Goal: Transaction & Acquisition: Purchase product/service

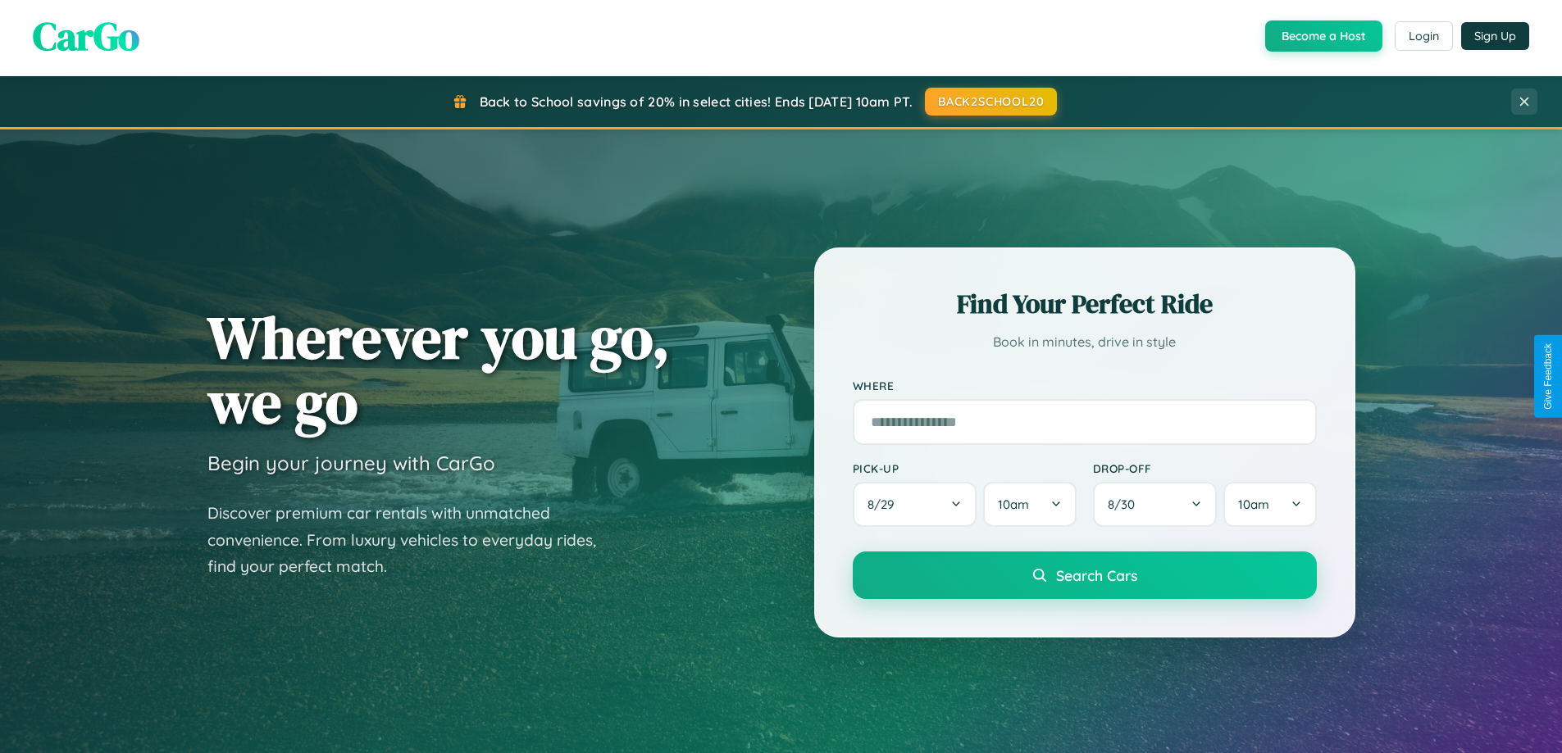
scroll to position [3154, 0]
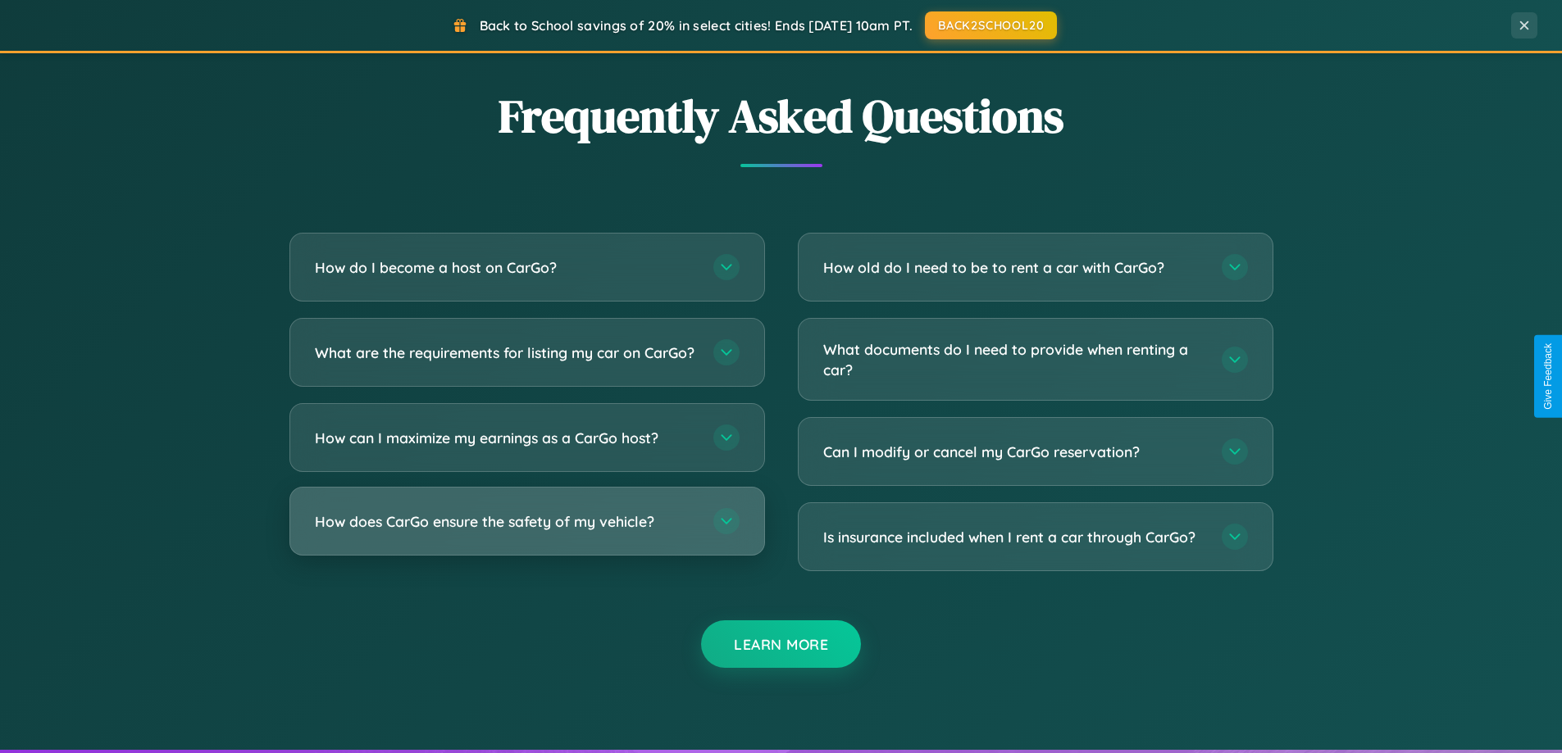
click at [526, 532] on h3 "How does CarGo ensure the safety of my vehicle?" at bounding box center [506, 522] width 382 height 20
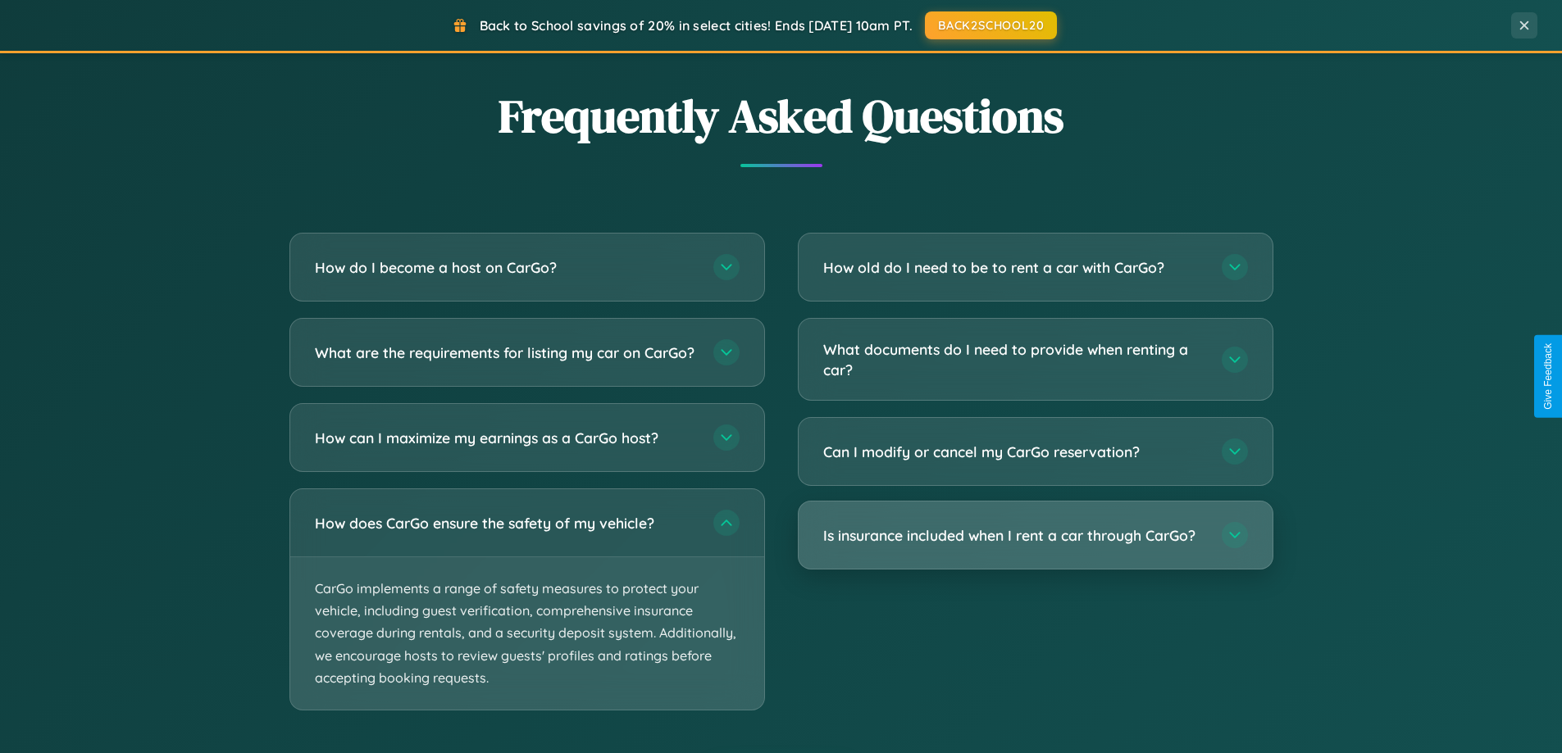
click at [1035, 536] on h3 "Is insurance included when I rent a car through CarGo?" at bounding box center [1014, 535] width 382 height 20
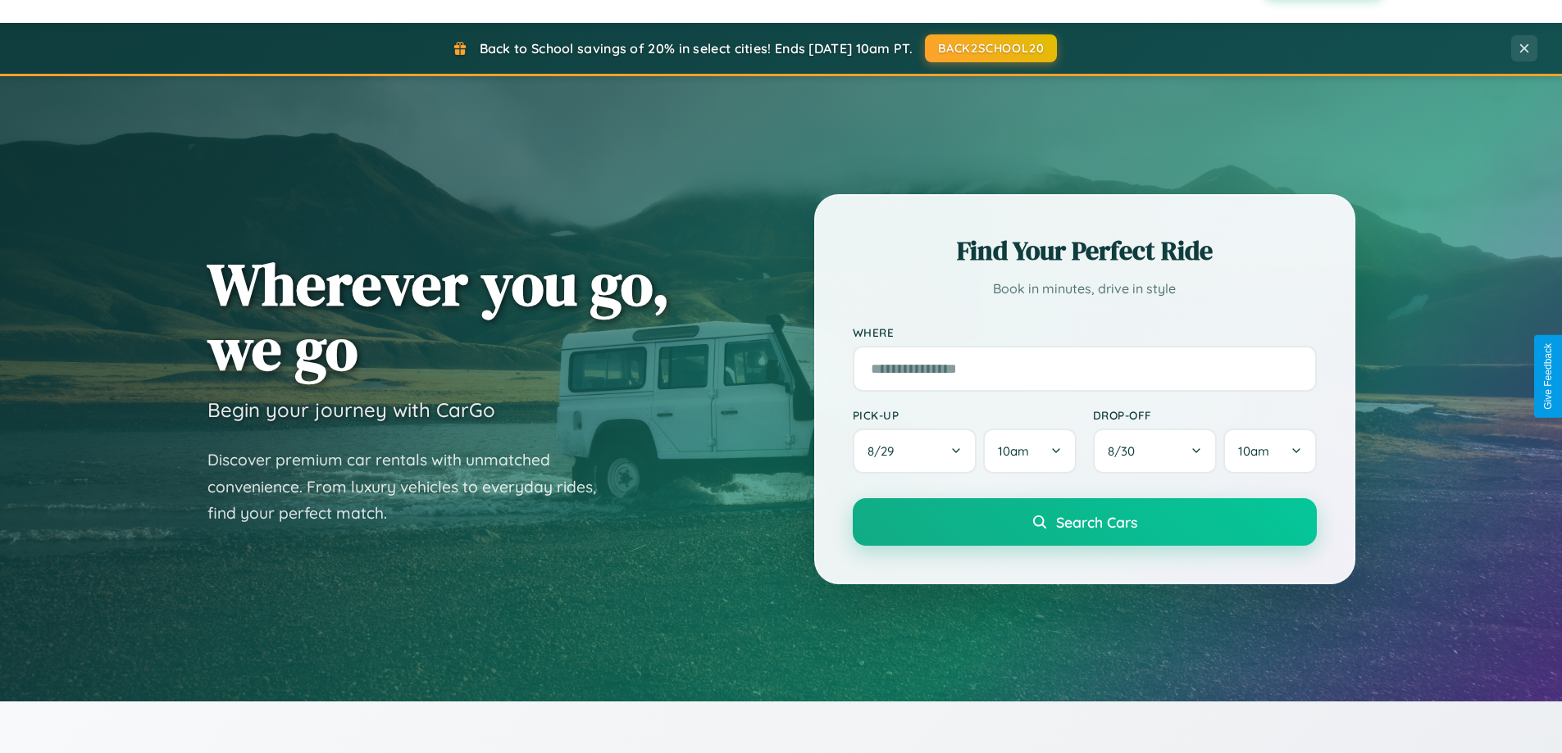
scroll to position [0, 0]
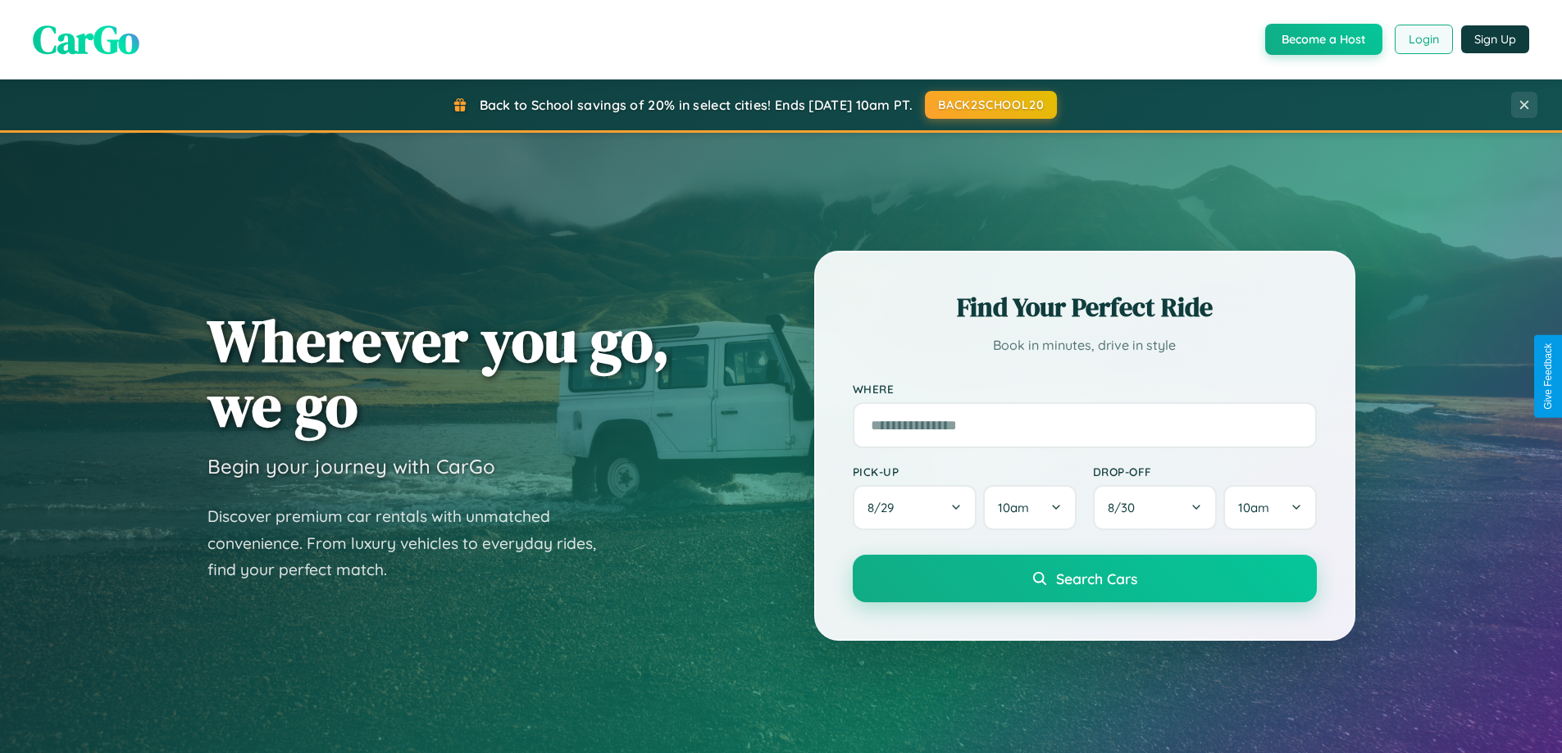
click at [1422, 39] on button "Login" at bounding box center [1423, 40] width 58 height 30
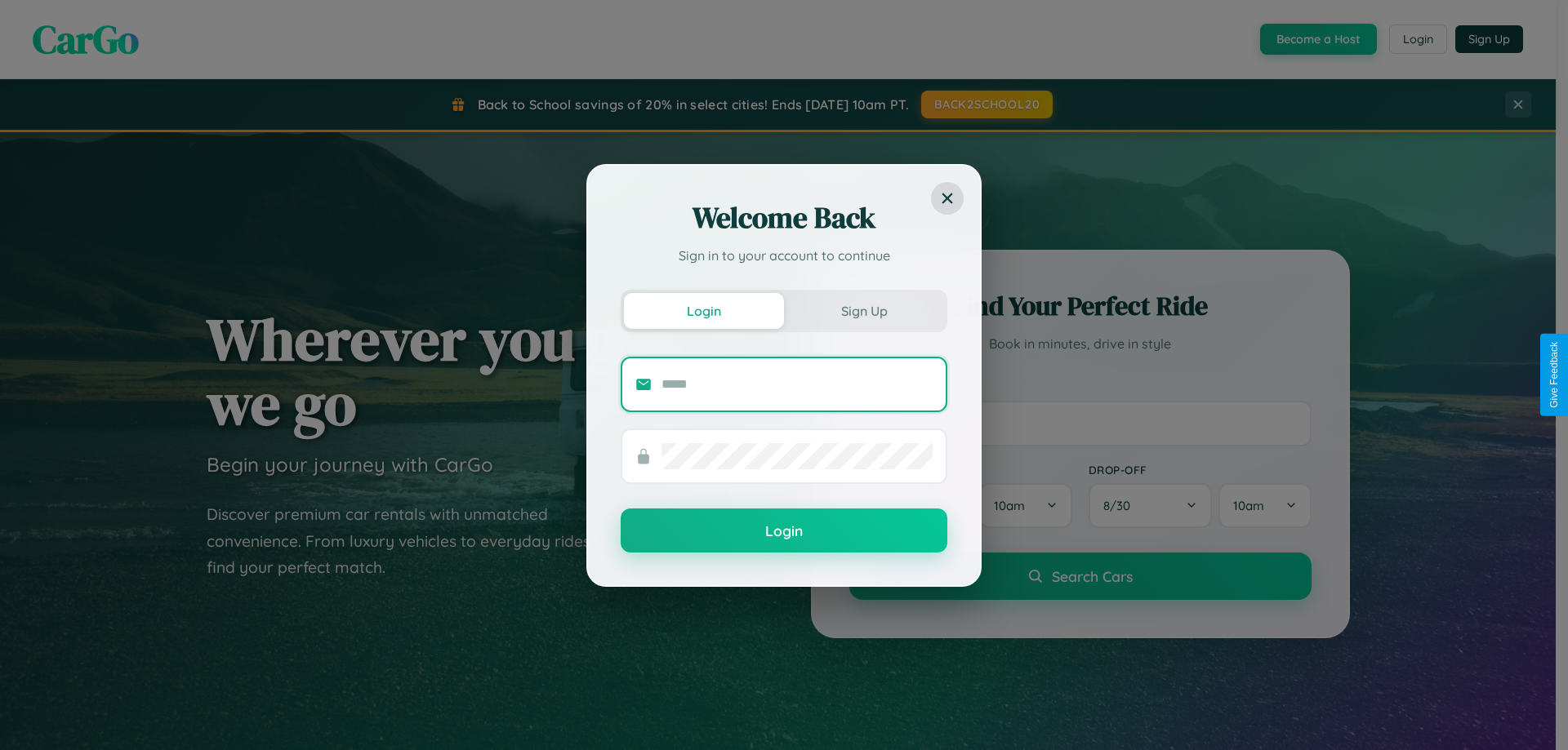
click at [797, 383] on input "text" at bounding box center [797, 384] width 271 height 26
type input "**********"
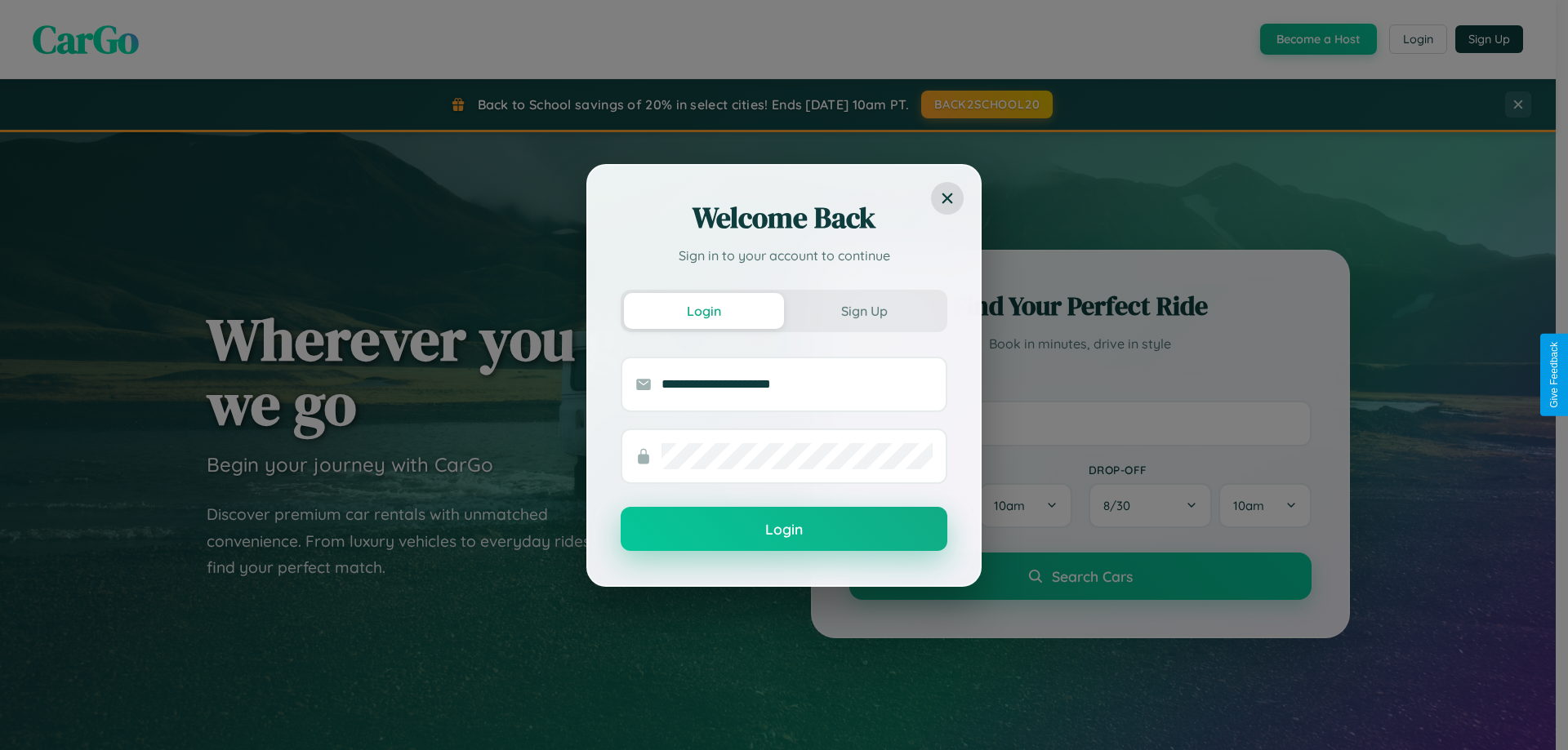
click at [784, 530] on button "Login" at bounding box center [784, 529] width 327 height 44
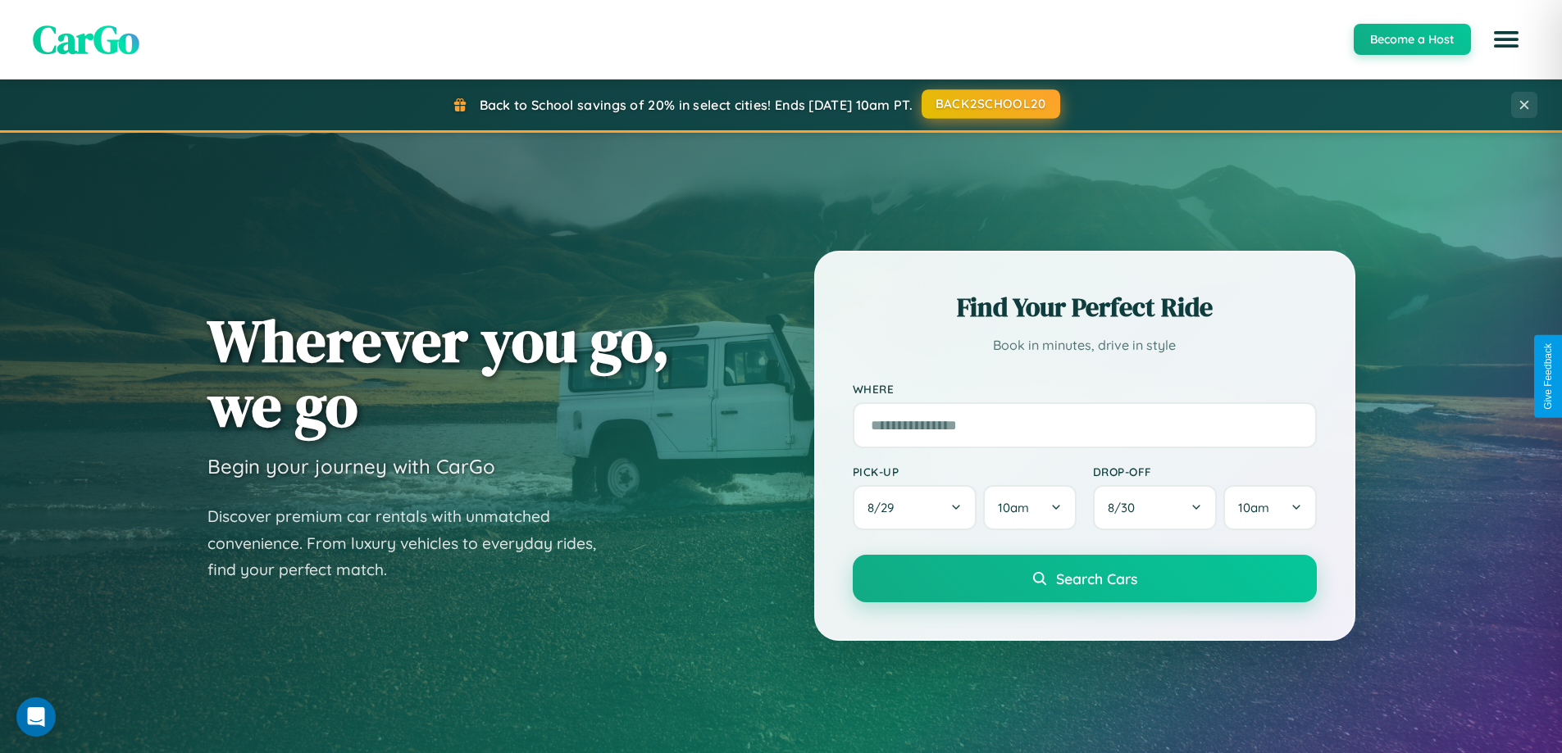
click at [989, 104] on button "BACK2SCHOOL20" at bounding box center [990, 104] width 139 height 30
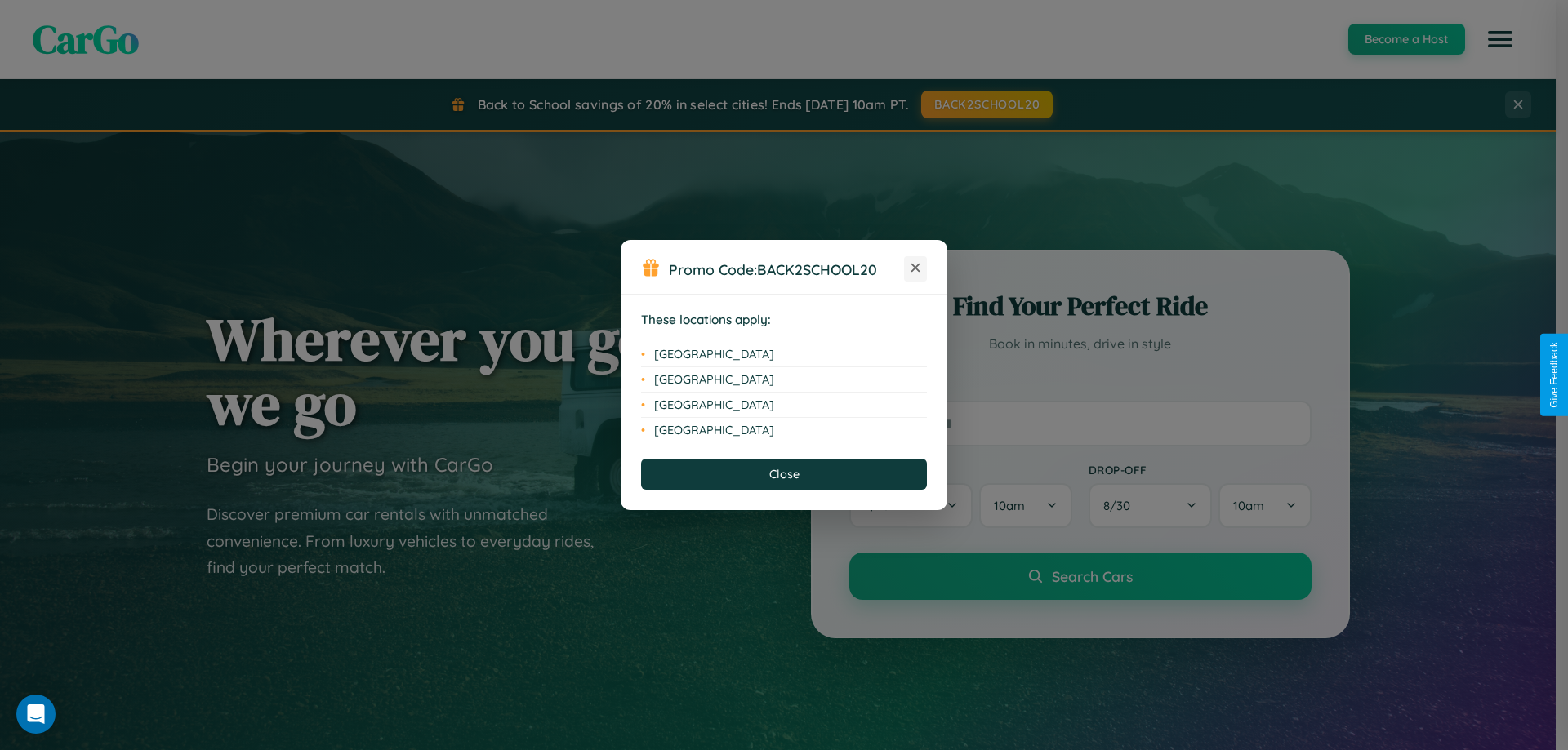
click at [915, 269] on icon at bounding box center [915, 268] width 9 height 9
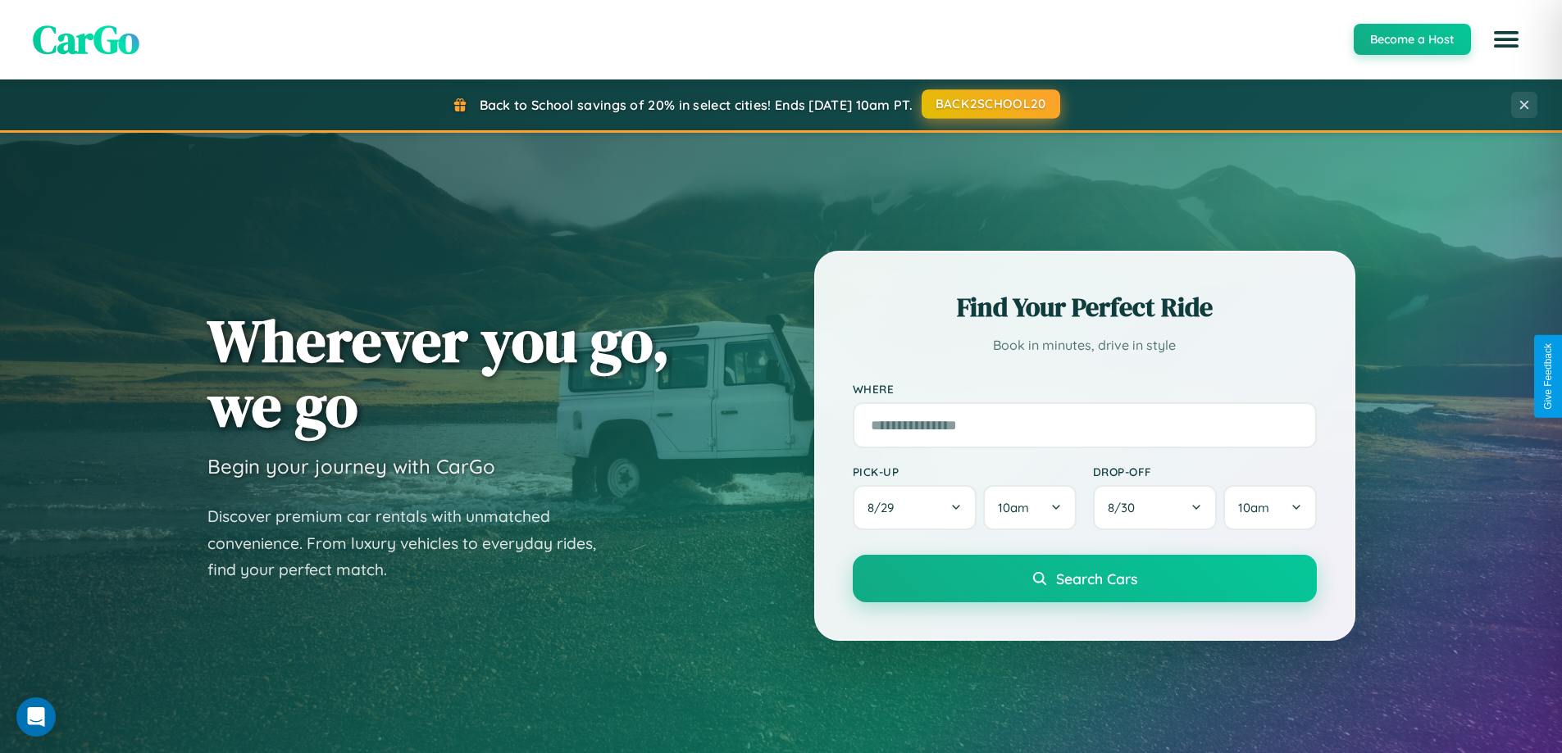
click at [989, 104] on button "BACK2SCHOOL20" at bounding box center [990, 104] width 139 height 30
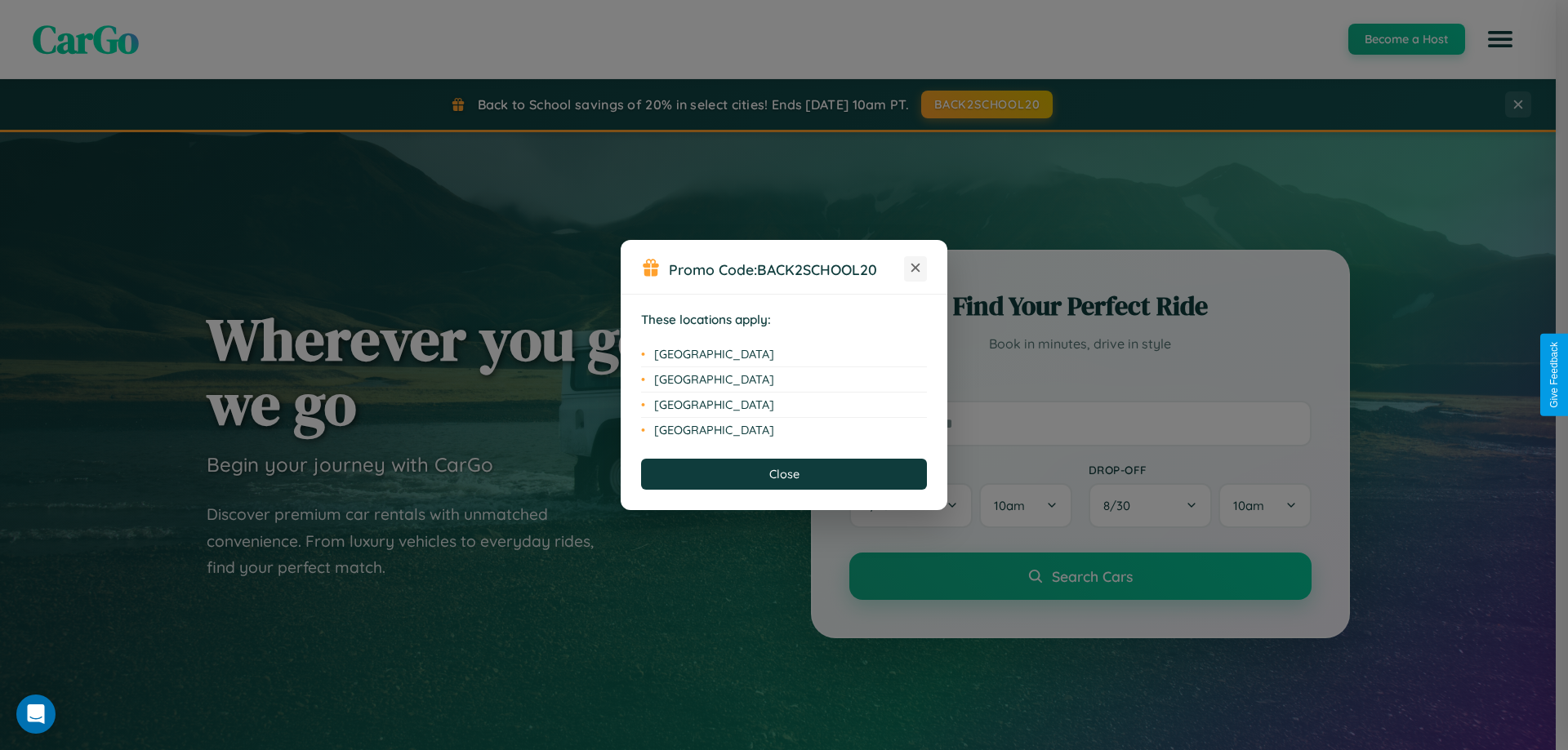
click at [915, 269] on icon at bounding box center [915, 268] width 9 height 9
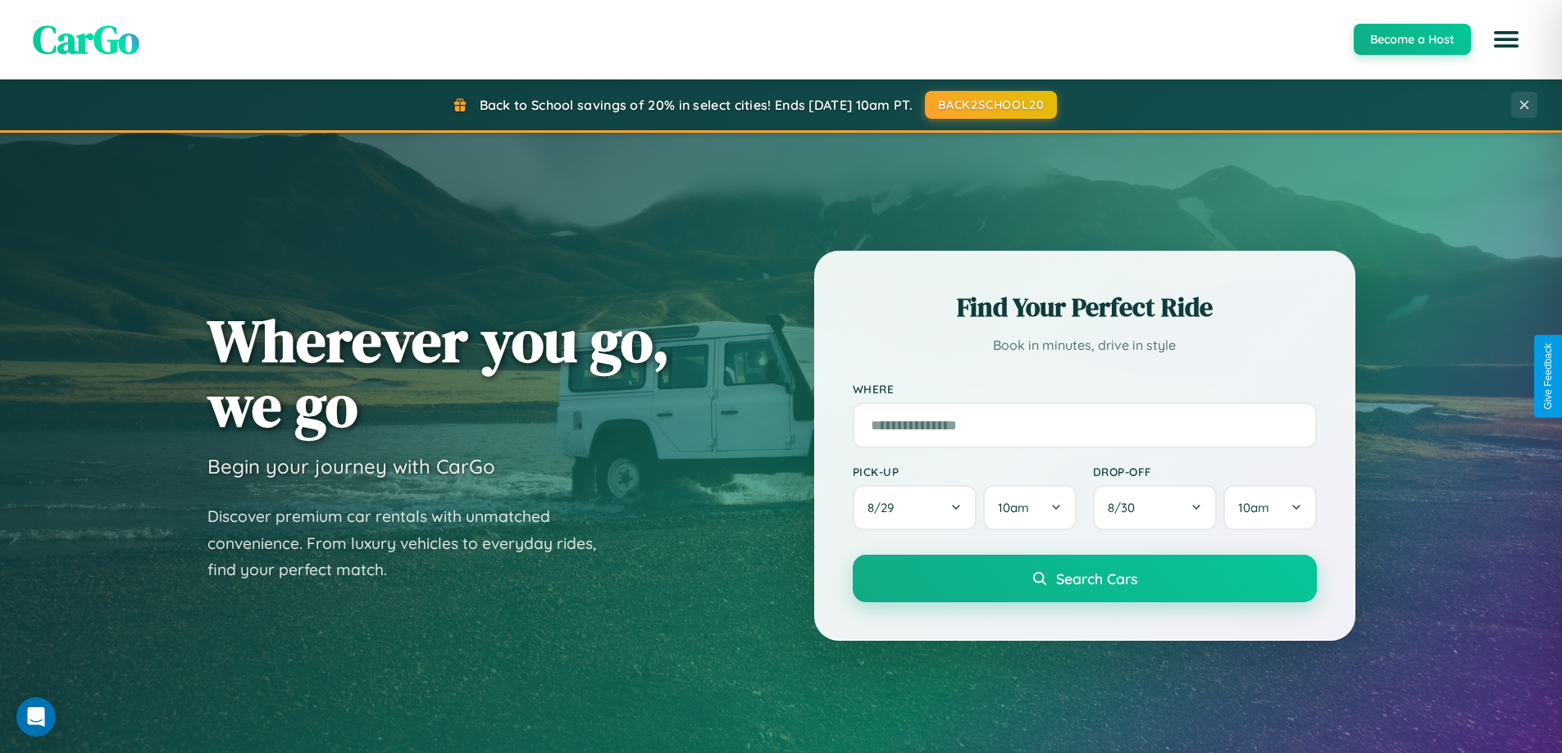
scroll to position [707, 0]
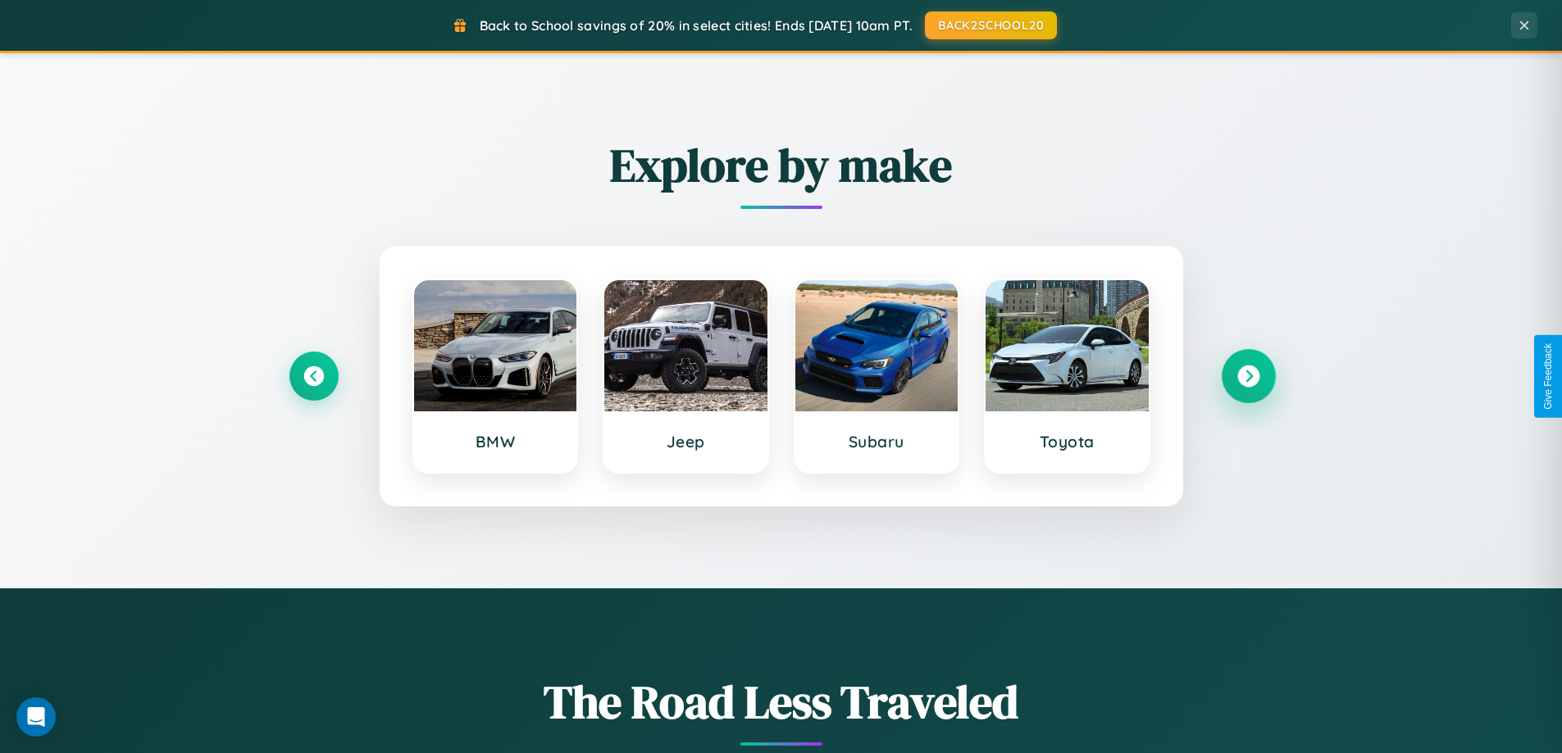
click at [1248, 376] on icon at bounding box center [1248, 377] width 22 height 22
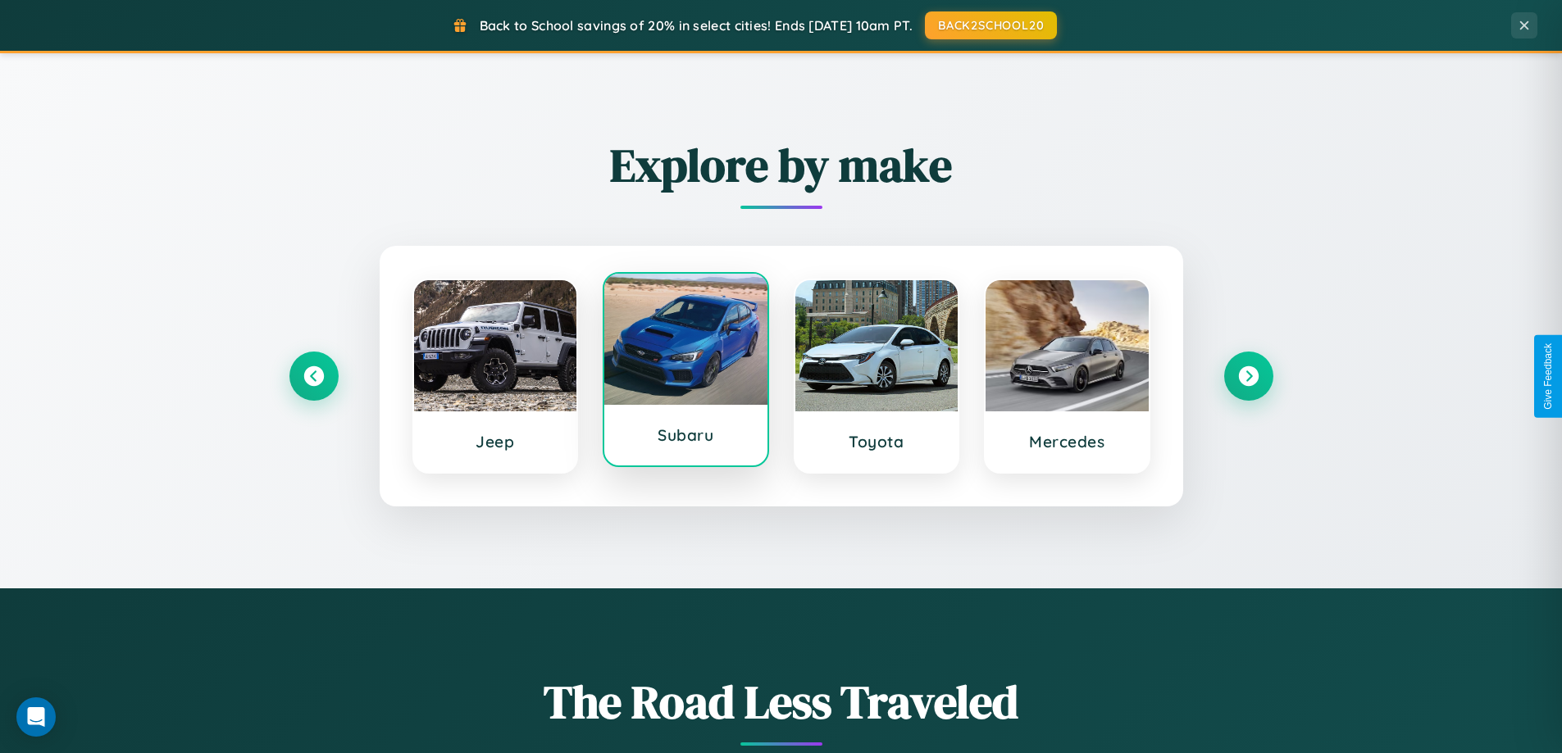
click at [685, 371] on div at bounding box center [685, 339] width 163 height 131
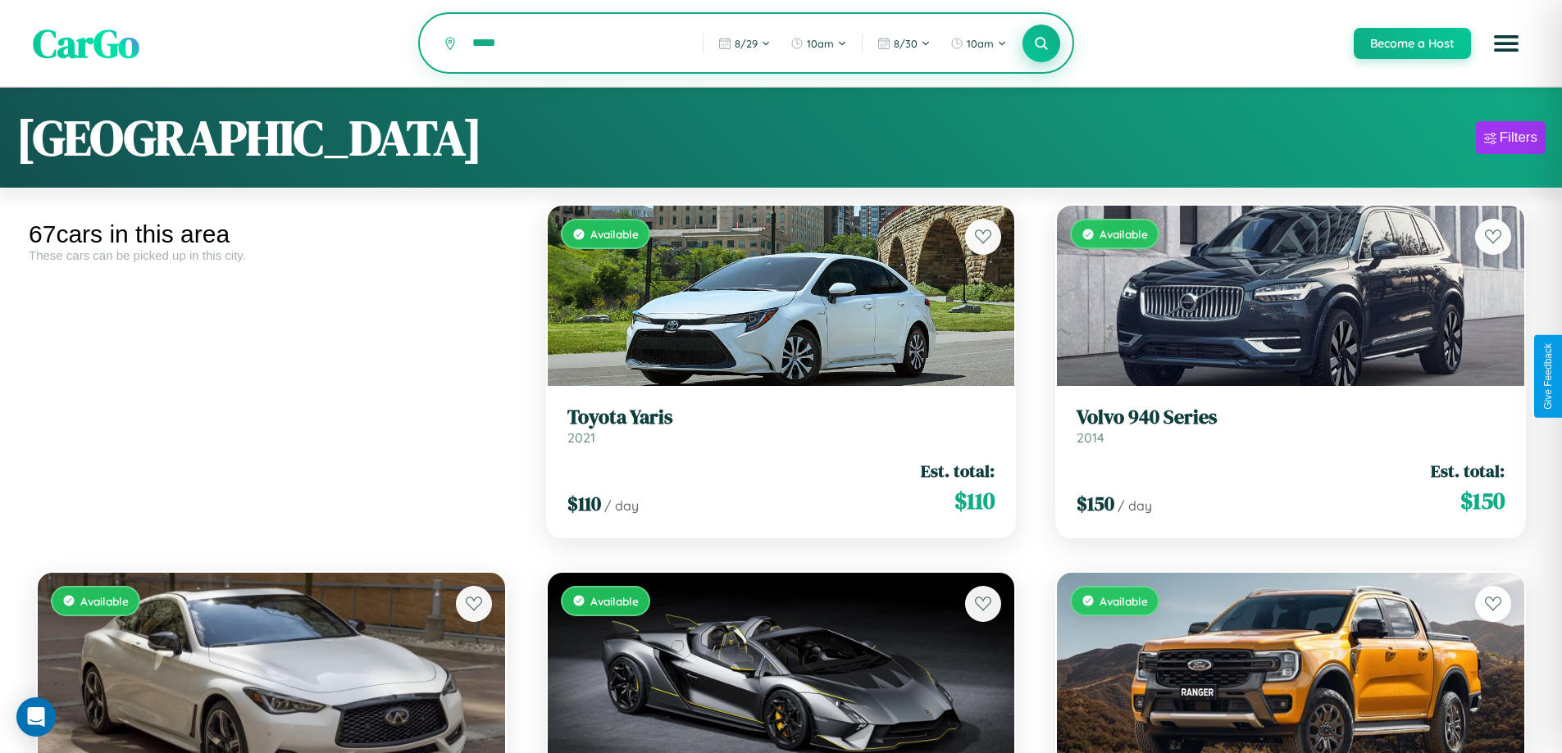
type input "*****"
click at [1040, 44] on icon at bounding box center [1042, 43] width 16 height 16
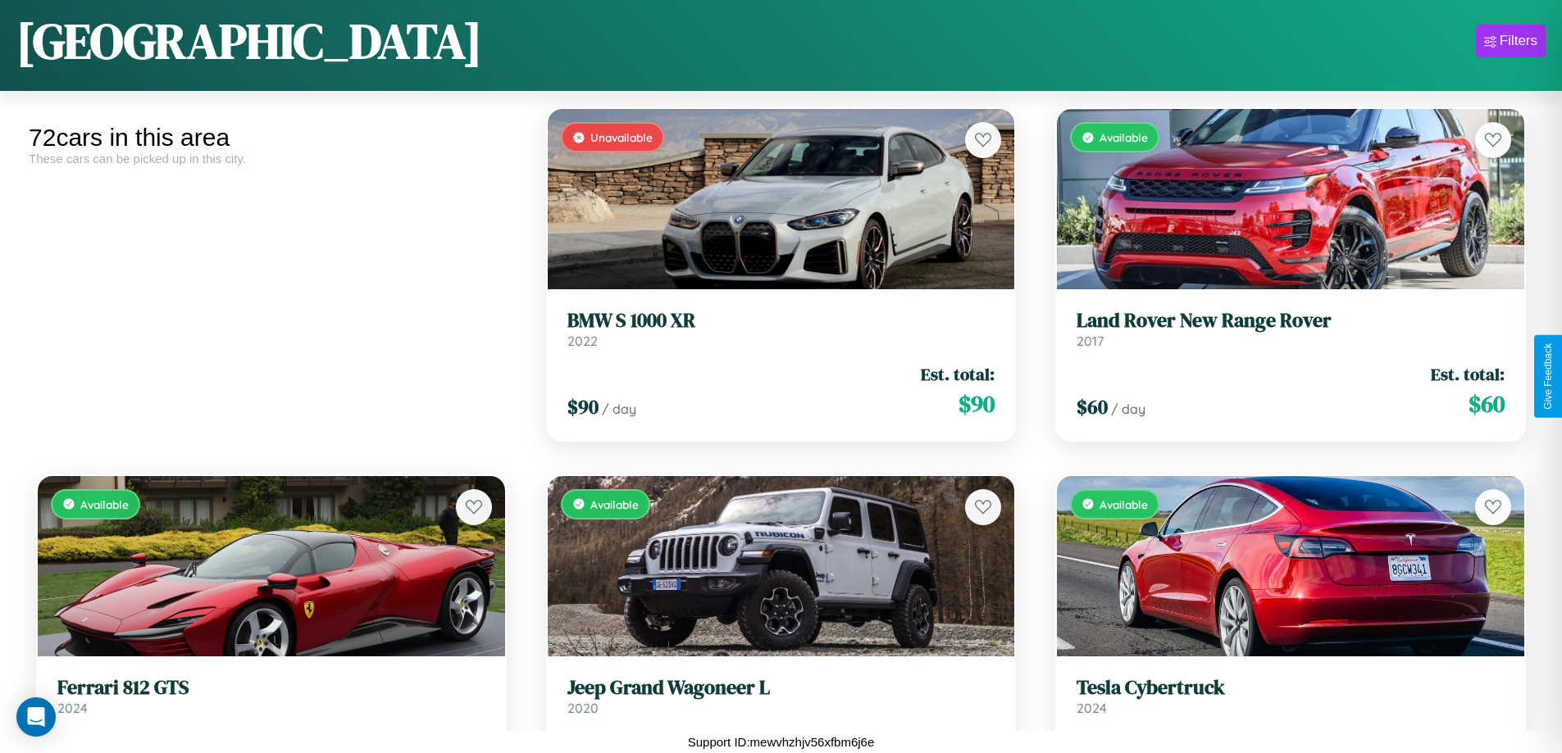
scroll to position [1699, 0]
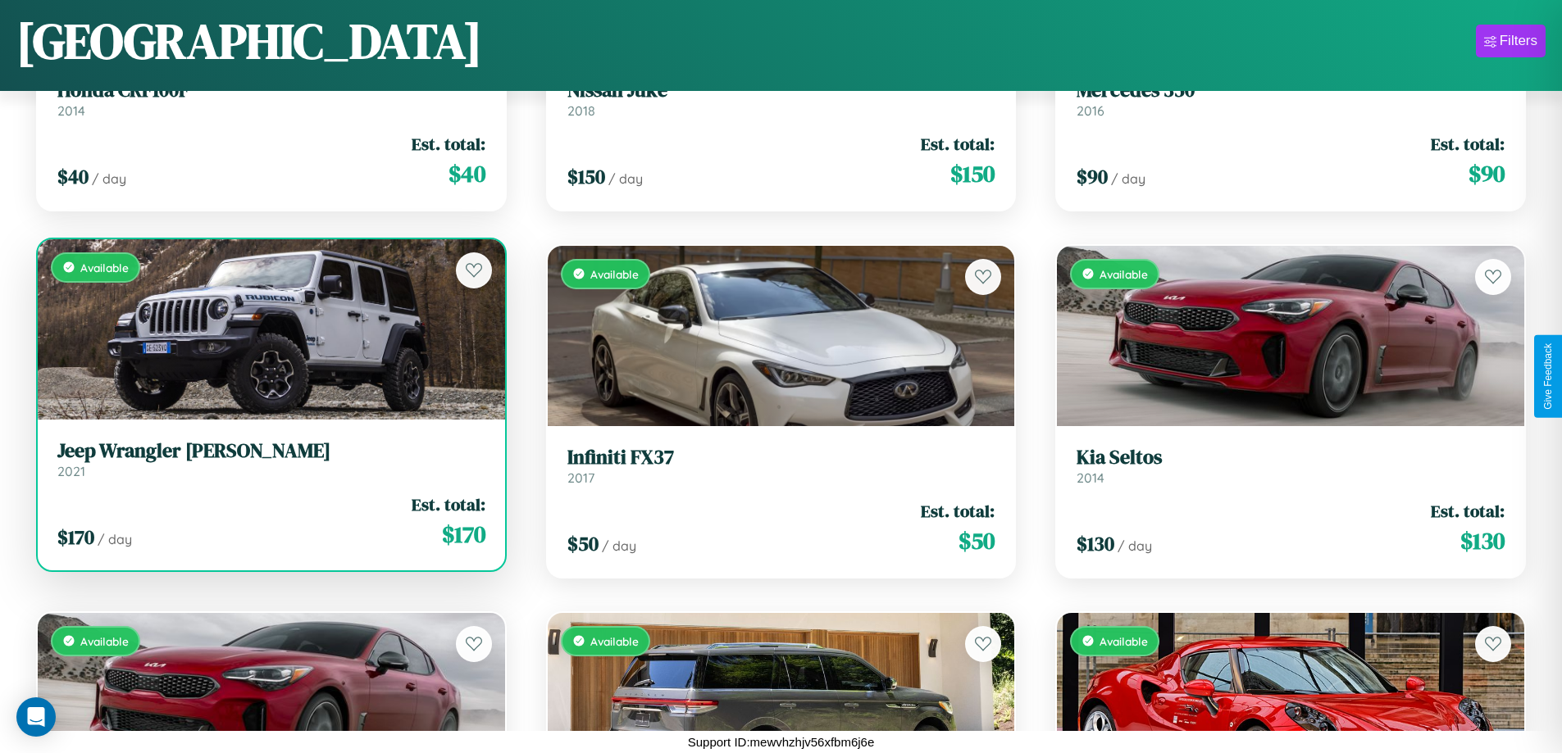
click at [269, 466] on link "Jeep Wrangler JK 2021" at bounding box center [271, 459] width 428 height 40
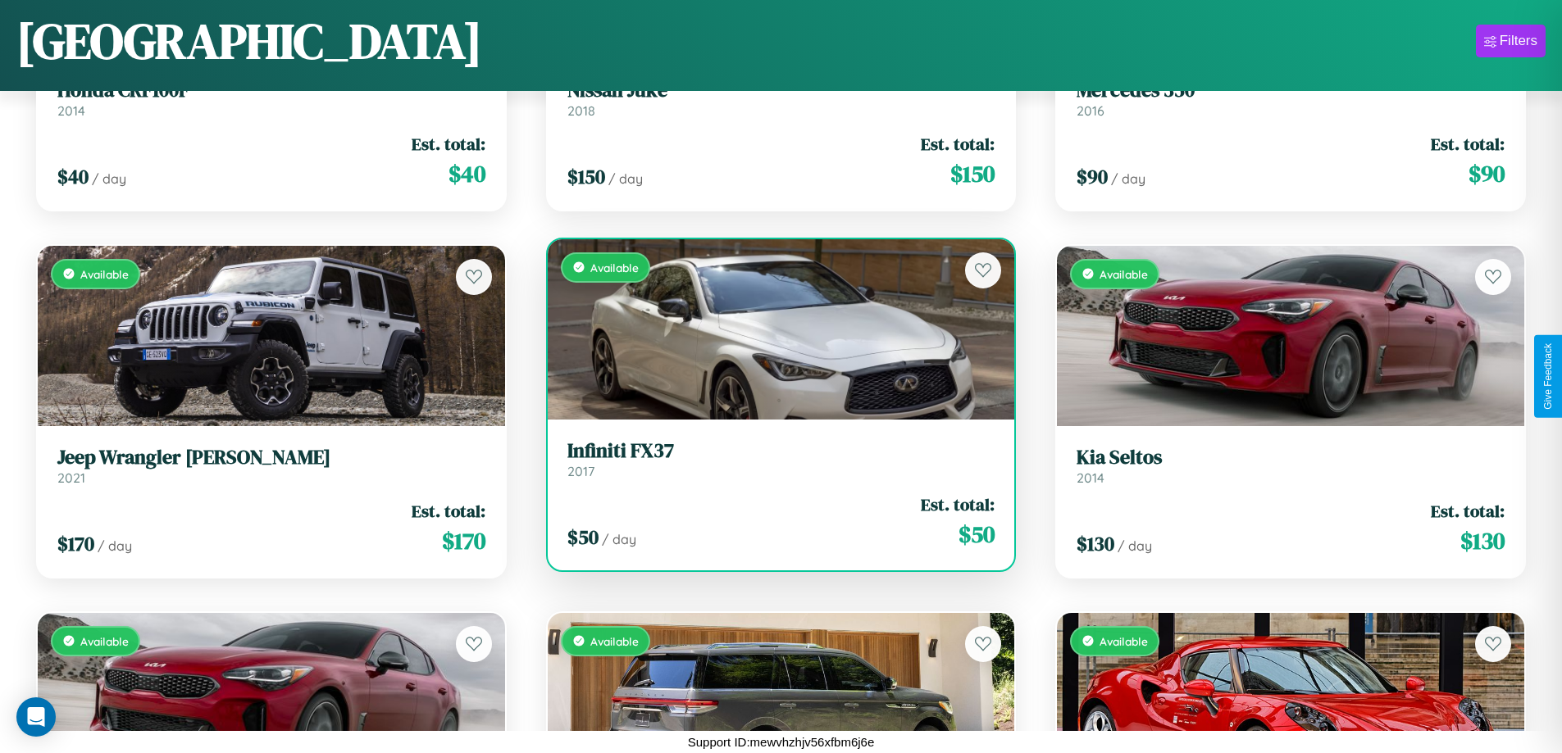
scroll to position [7205, 0]
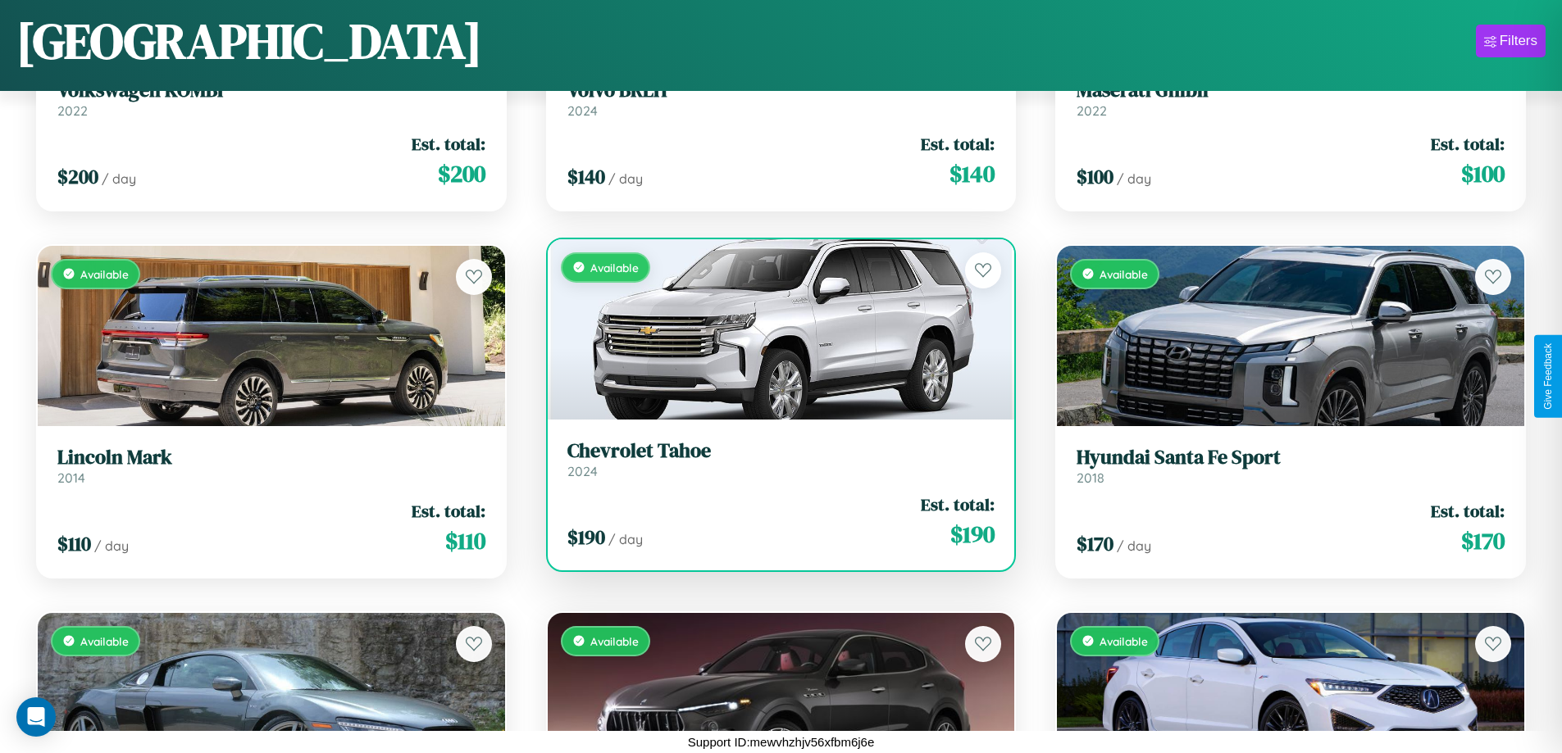
click at [774, 459] on h3 "Chevrolet Tahoe" at bounding box center [781, 451] width 428 height 24
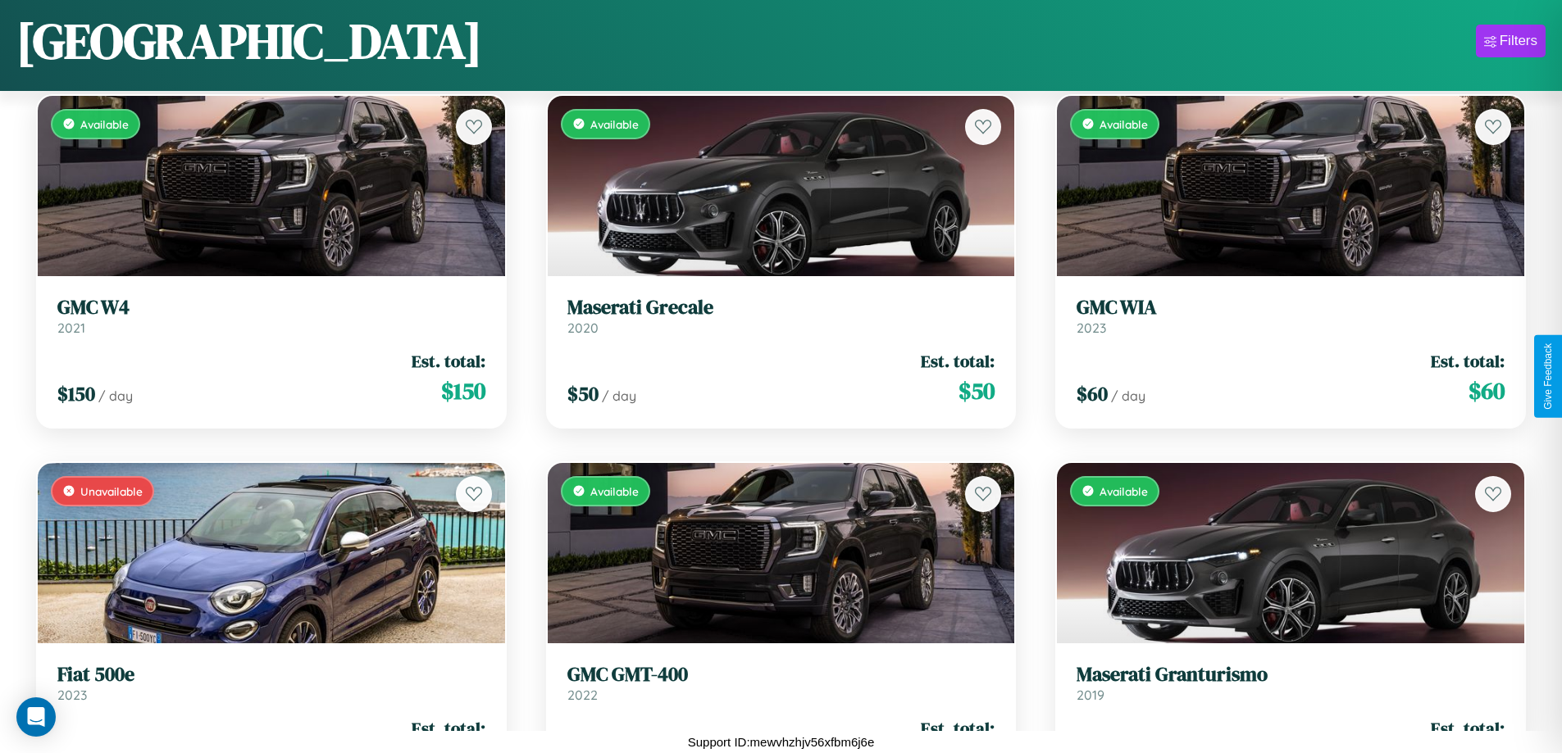
scroll to position [3534, 0]
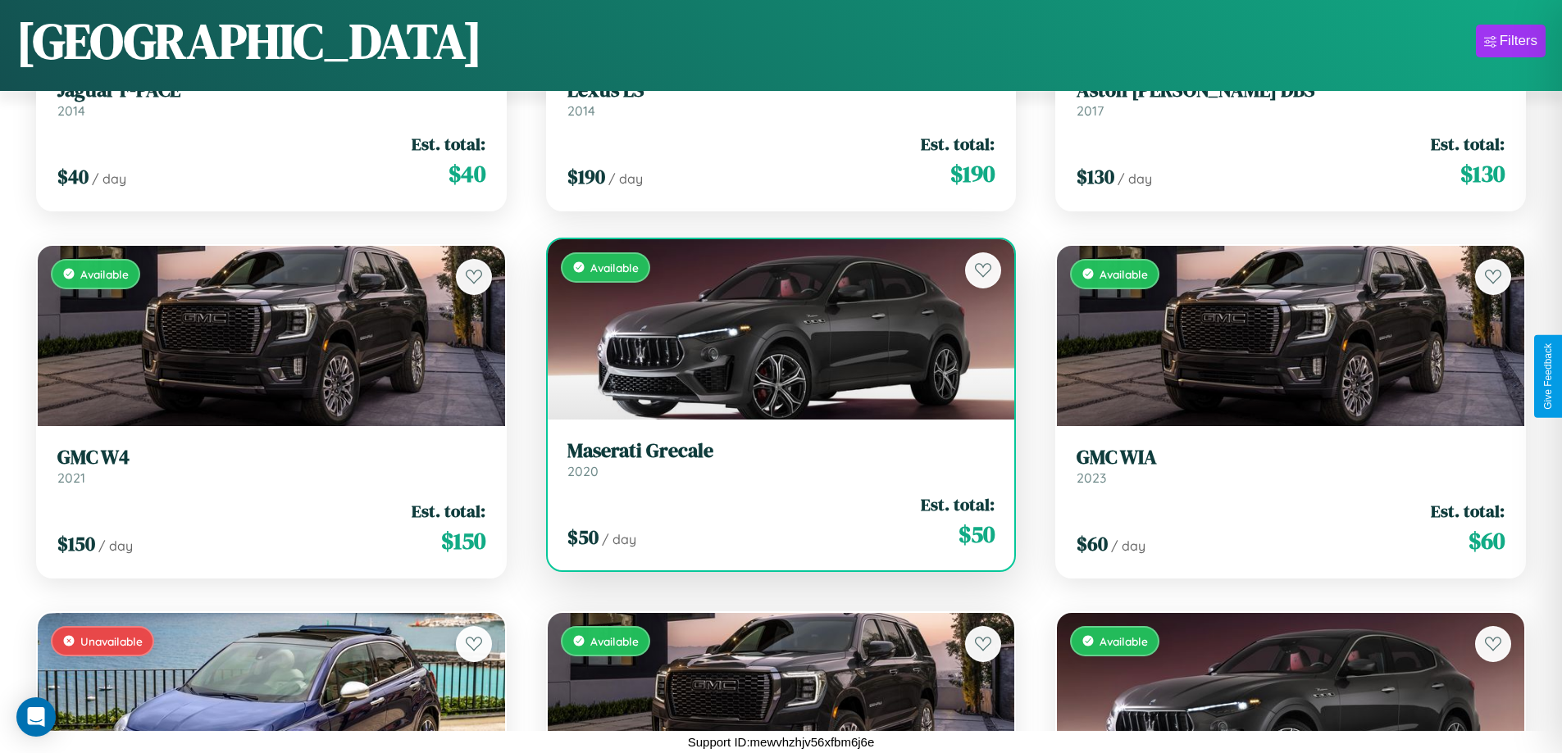
click at [774, 459] on h3 "Maserati Grecale" at bounding box center [781, 451] width 428 height 24
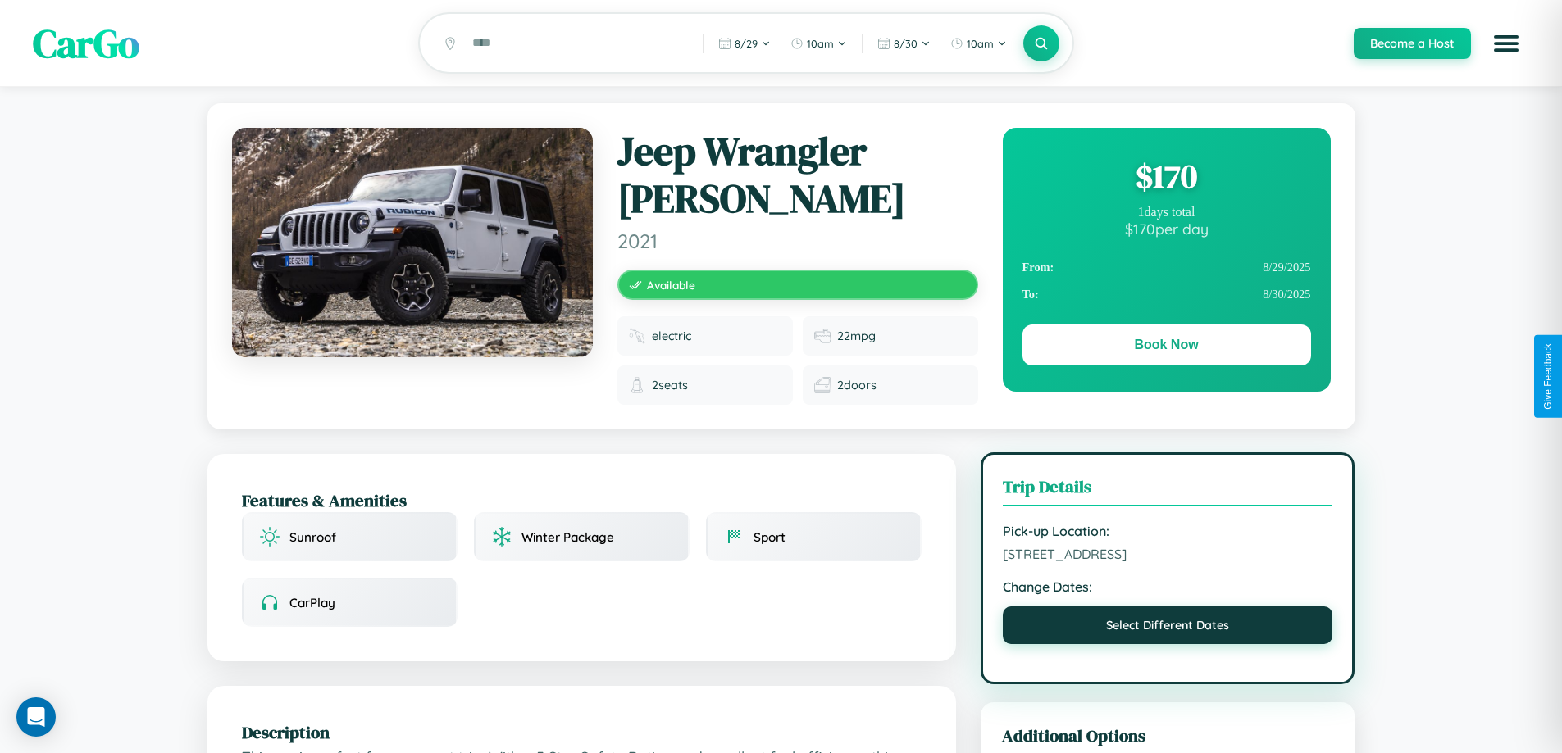
click at [1167, 615] on button "Select Different Dates" at bounding box center [1168, 626] width 330 height 38
select select "*"
select select "****"
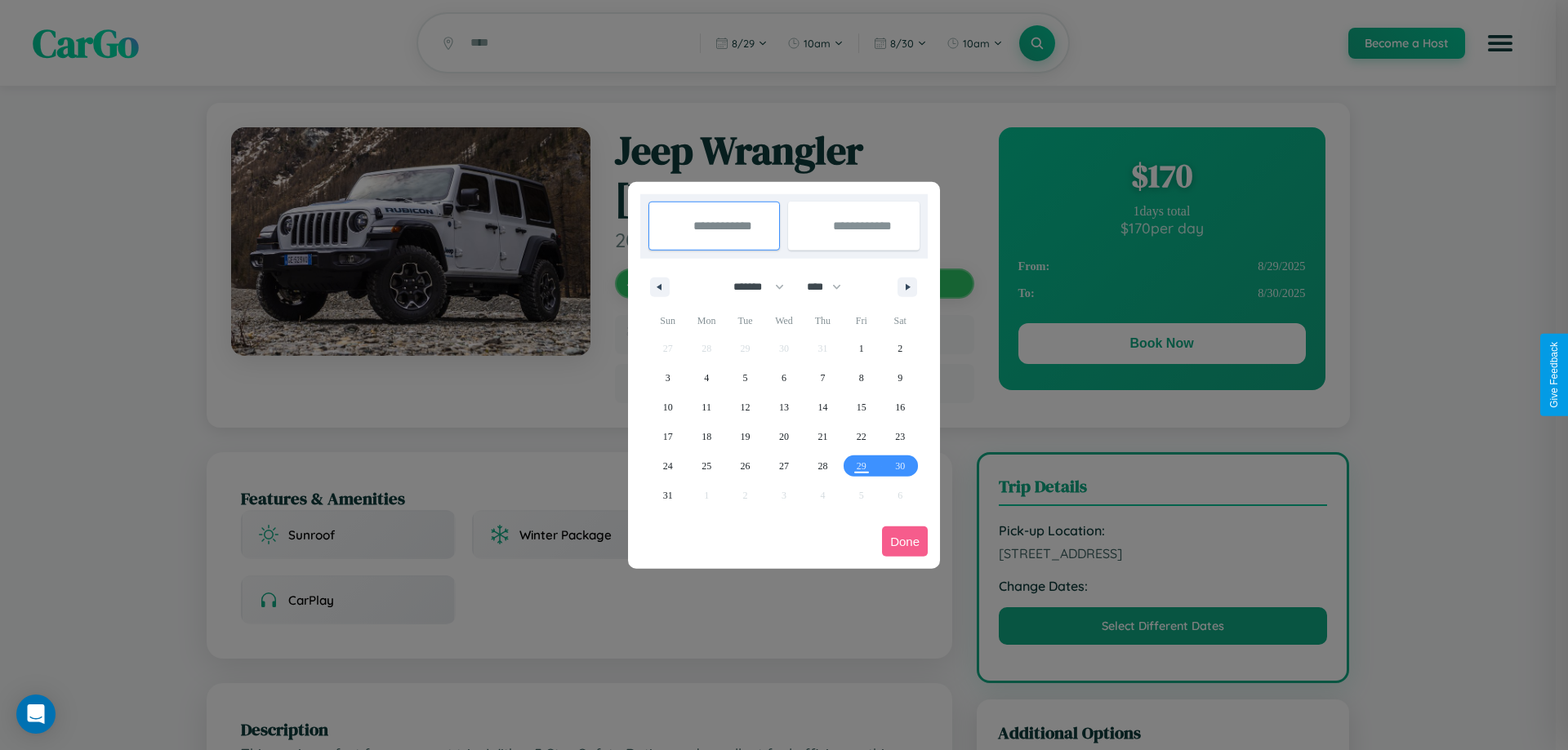
drag, startPoint x: 751, startPoint y: 287, endPoint x: 784, endPoint y: 328, distance: 52.6
click at [751, 287] on select "******* ******** ***** ***** *** **** **** ****** ********* ******* ******** **…" at bounding box center [756, 287] width 70 height 27
select select "*"
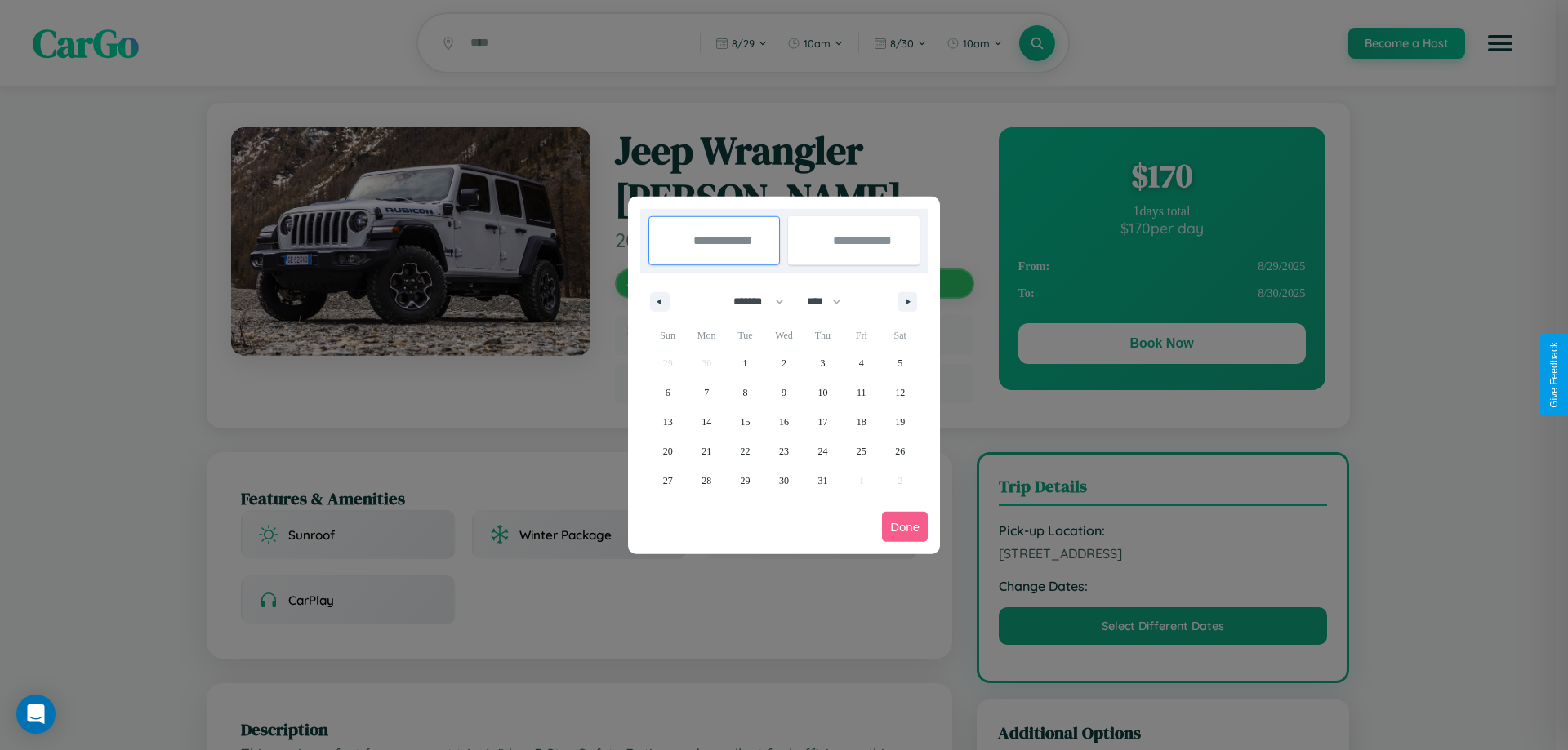
drag, startPoint x: 832, startPoint y: 301, endPoint x: 784, endPoint y: 328, distance: 55.1
click at [832, 301] on select "**** **** **** **** **** **** **** **** **** **** **** **** **** **** **** ****…" at bounding box center [823, 301] width 49 height 27
select select "****"
click at [706, 421] on span "13" at bounding box center [706, 422] width 10 height 30
type input "**********"
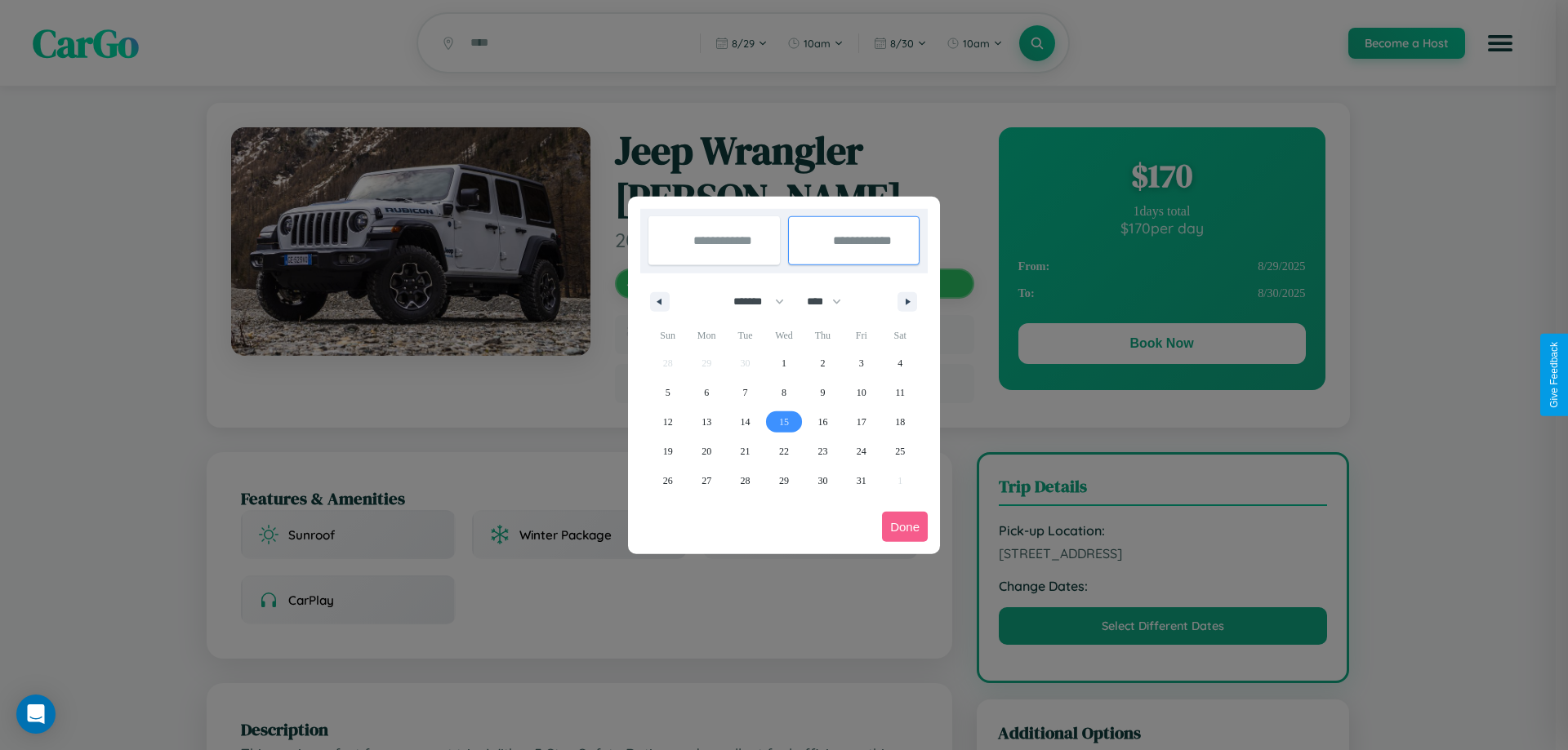
click at [783, 421] on span "15" at bounding box center [784, 422] width 10 height 30
type input "**********"
click at [905, 527] on button "Done" at bounding box center [905, 527] width 46 height 30
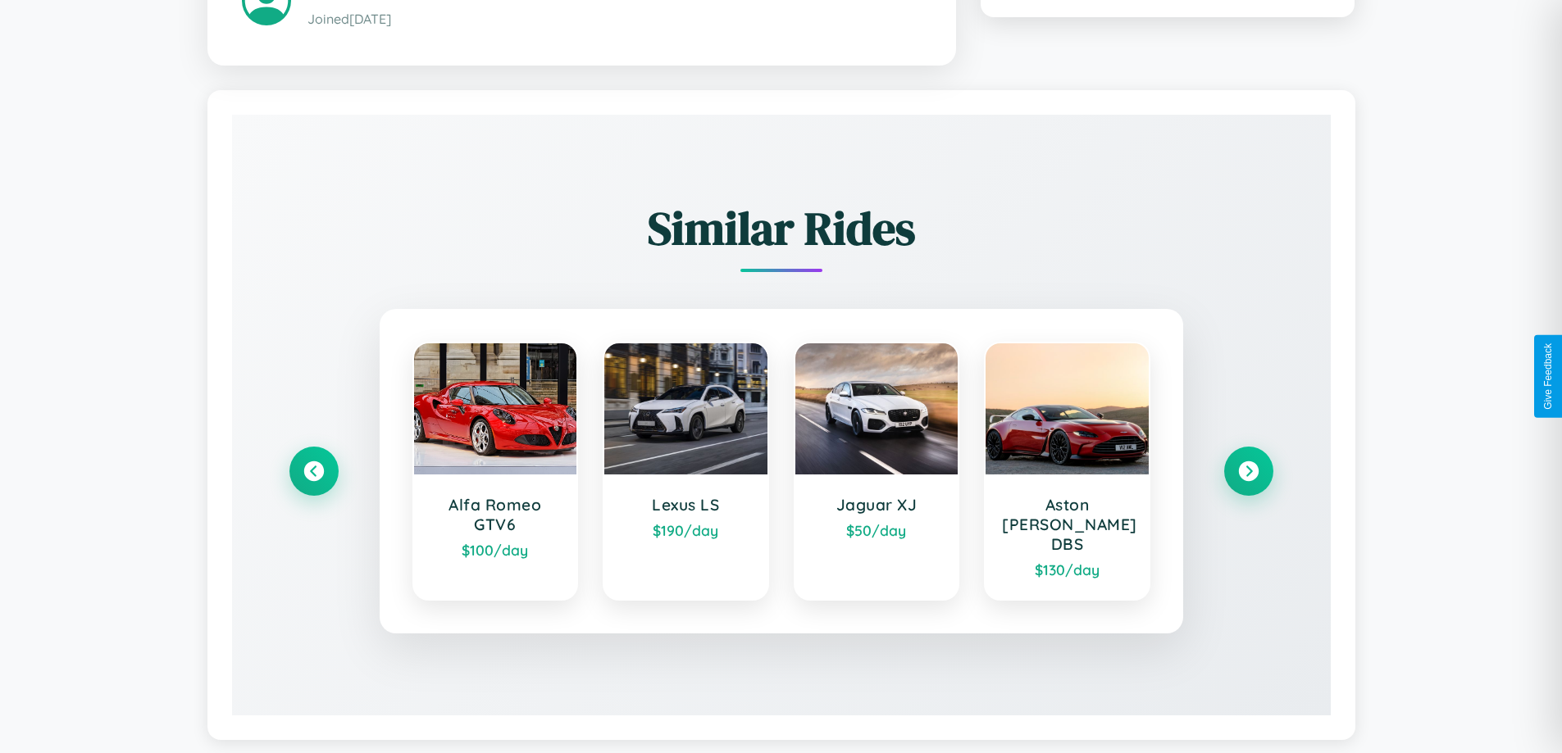
scroll to position [961, 0]
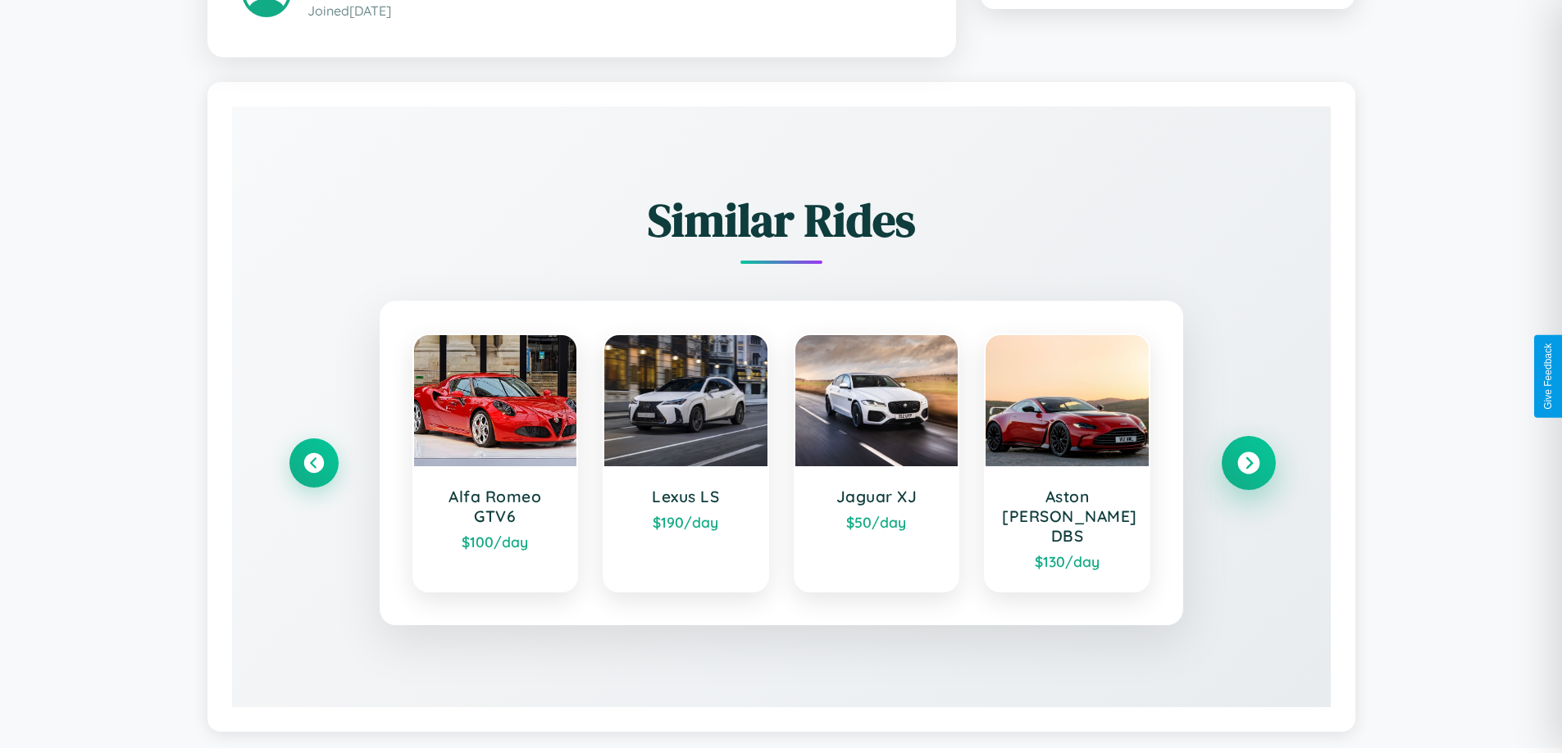
click at [1248, 455] on icon at bounding box center [1248, 463] width 22 height 22
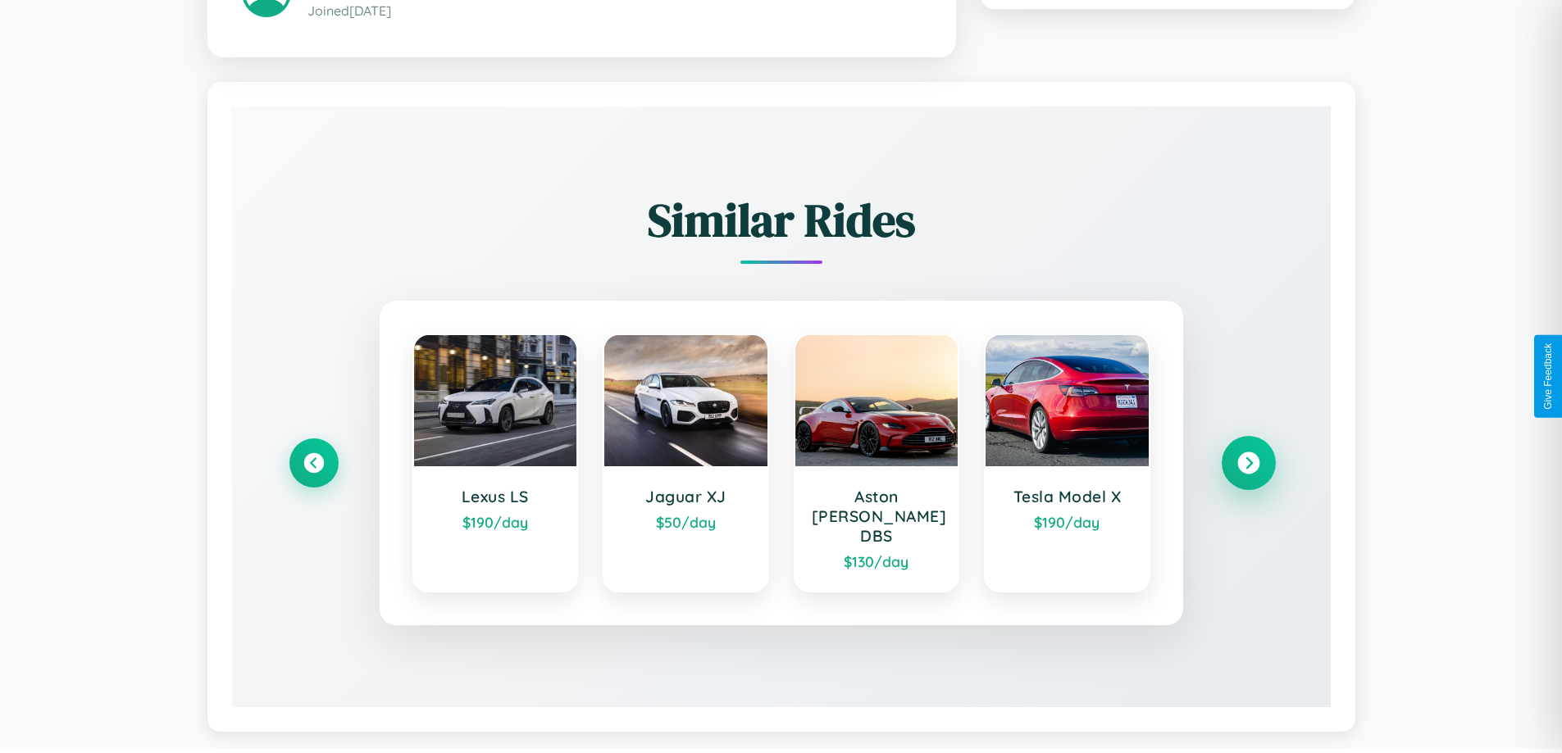
click at [1248, 455] on icon at bounding box center [1248, 463] width 22 height 22
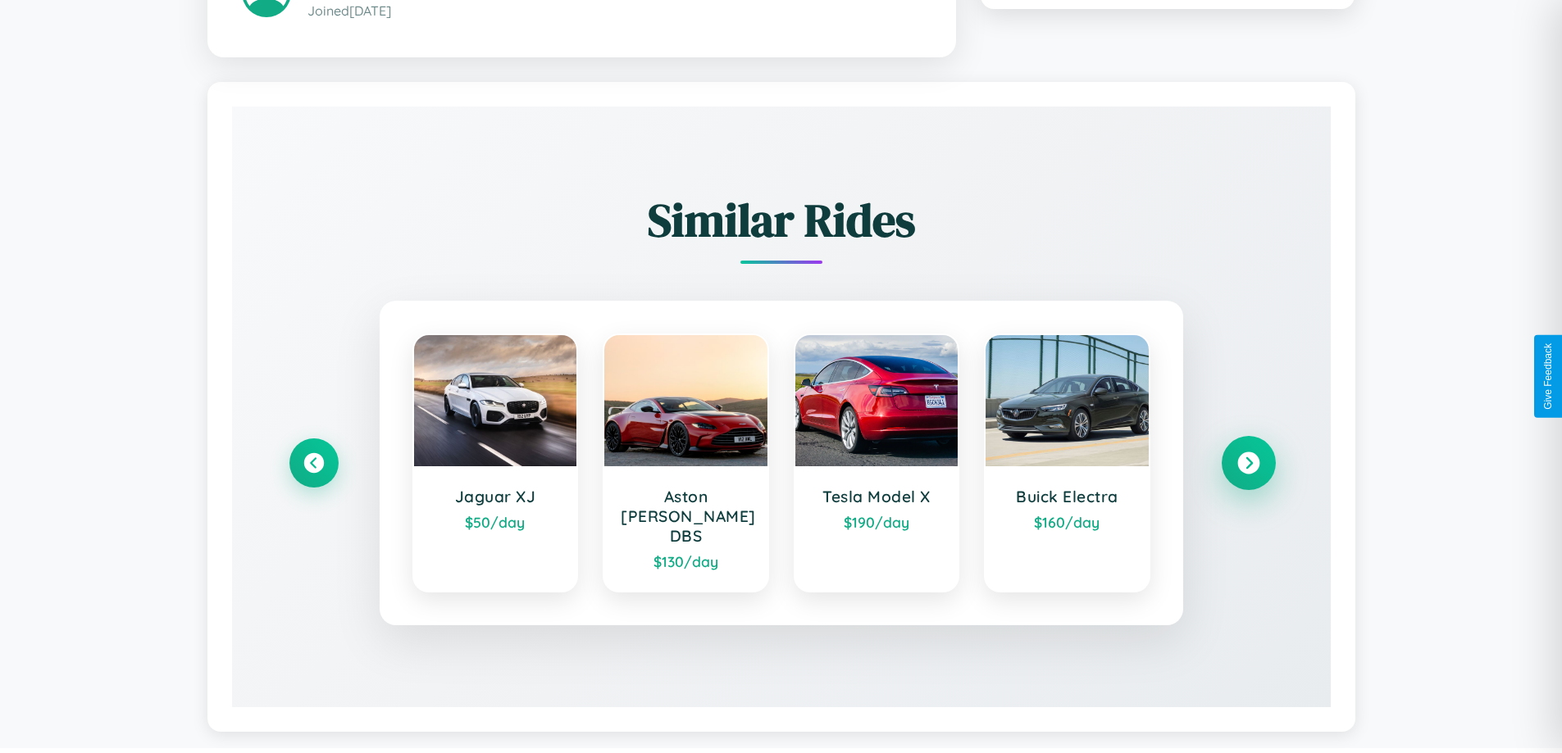
click at [1248, 455] on icon at bounding box center [1248, 463] width 22 height 22
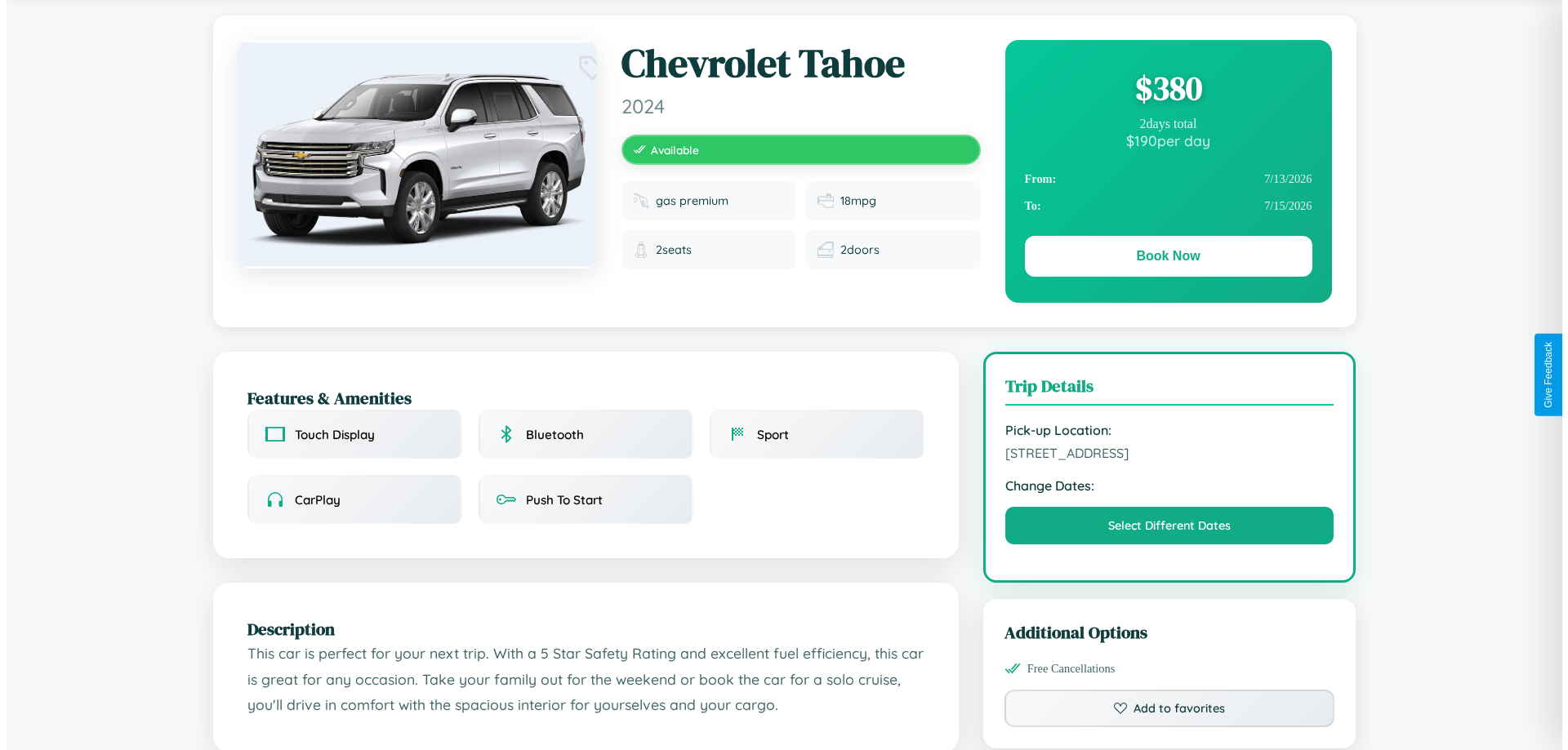
scroll to position [0, 0]
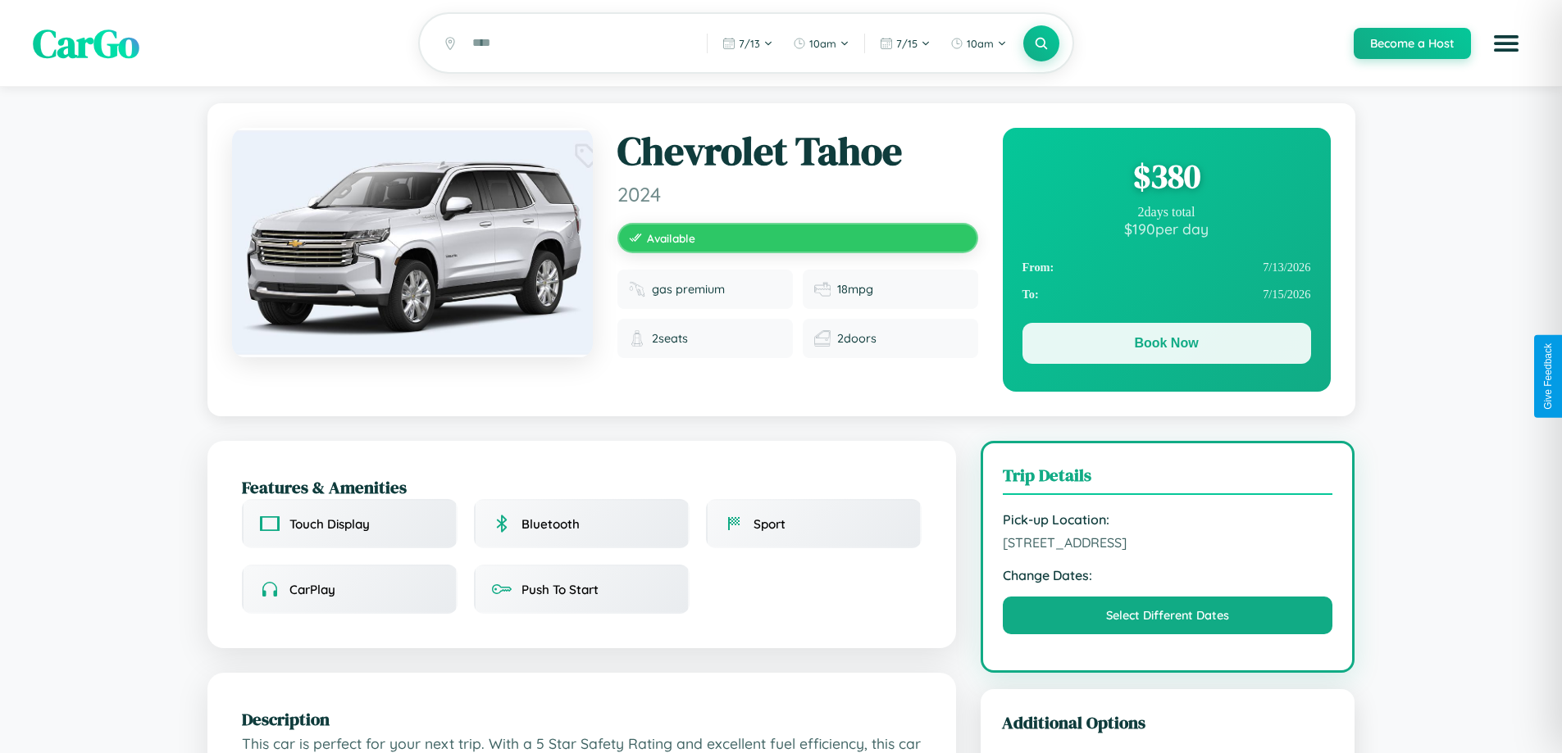
click at [1166, 346] on button "Book Now" at bounding box center [1166, 343] width 289 height 41
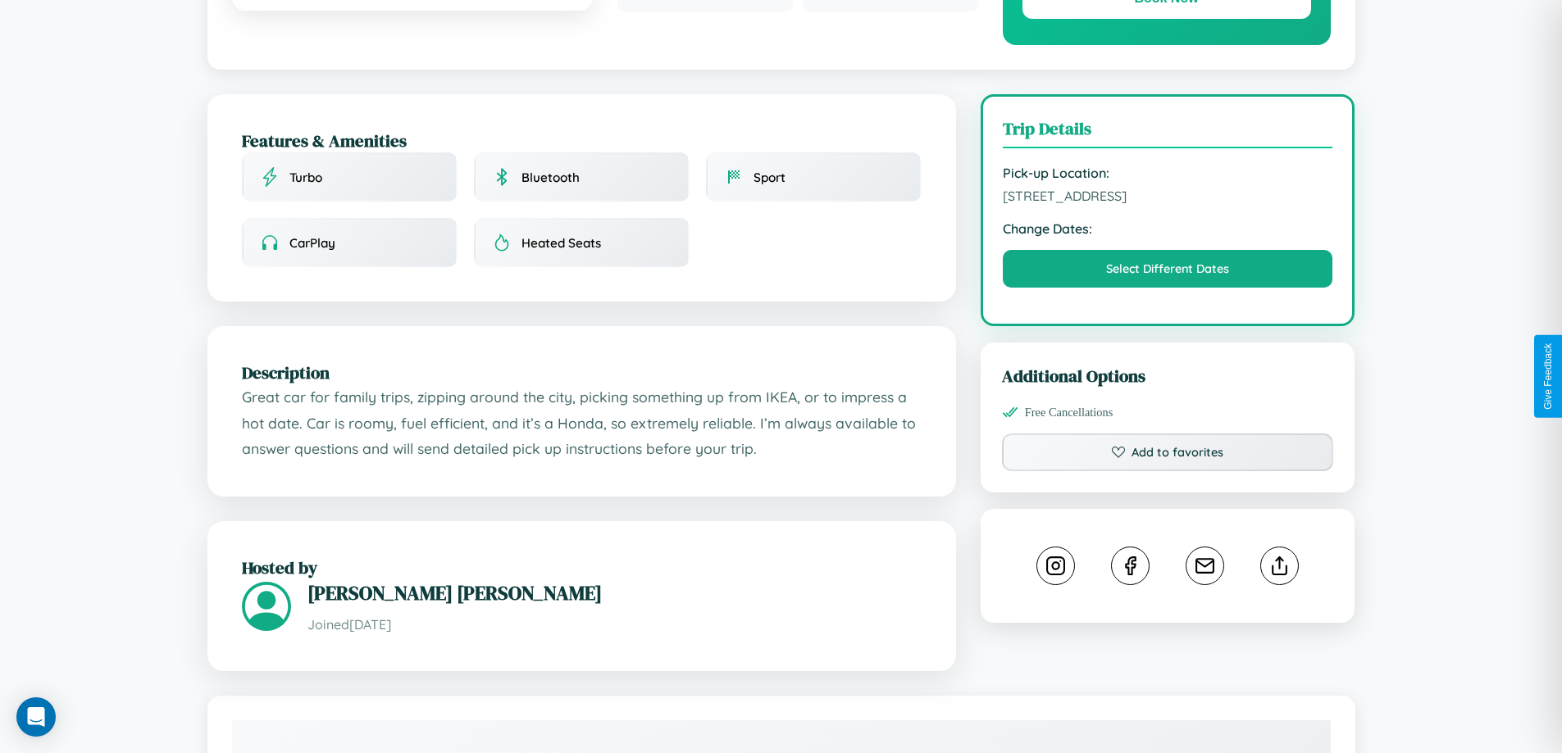
scroll to position [539, 0]
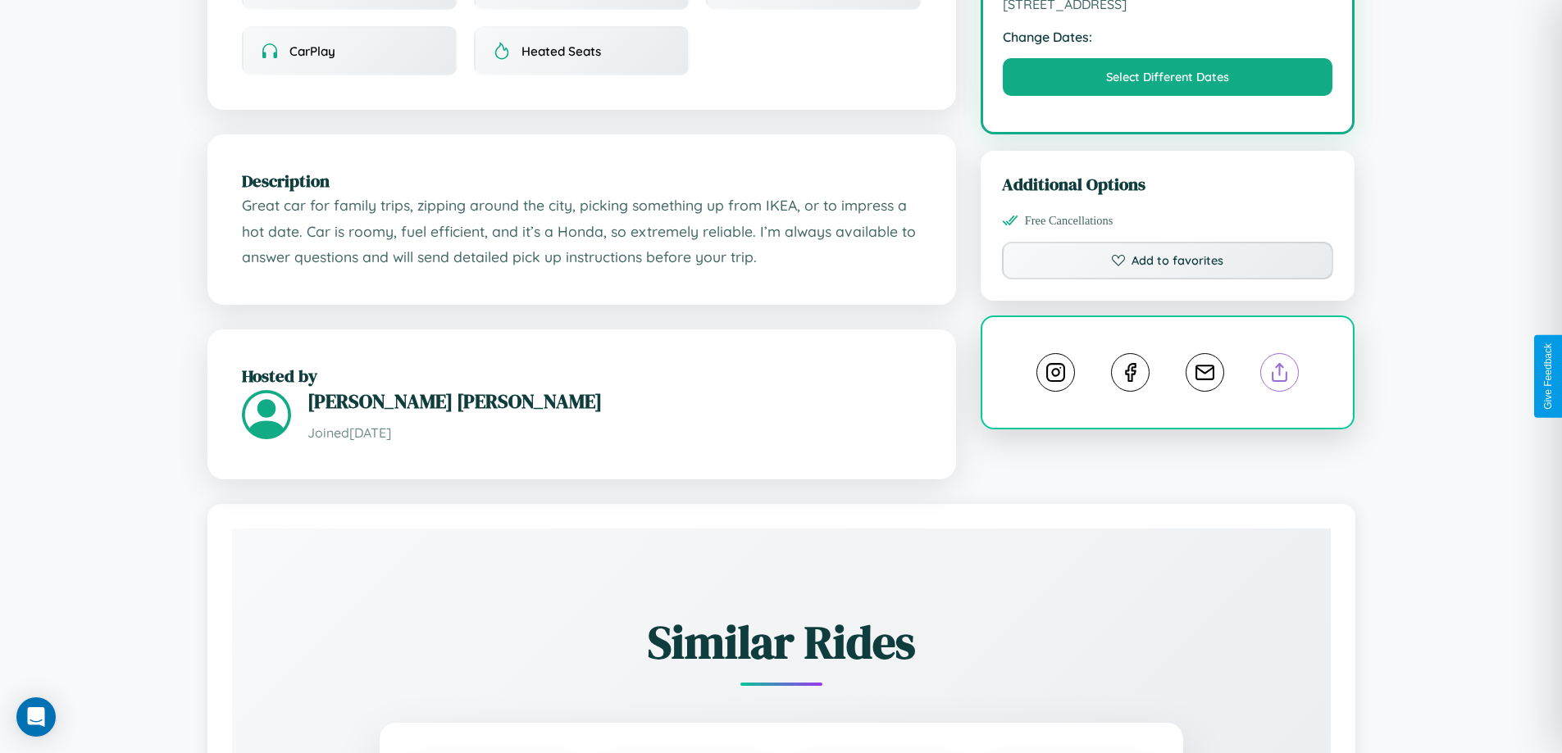
click at [1280, 375] on line at bounding box center [1280, 369] width 0 height 11
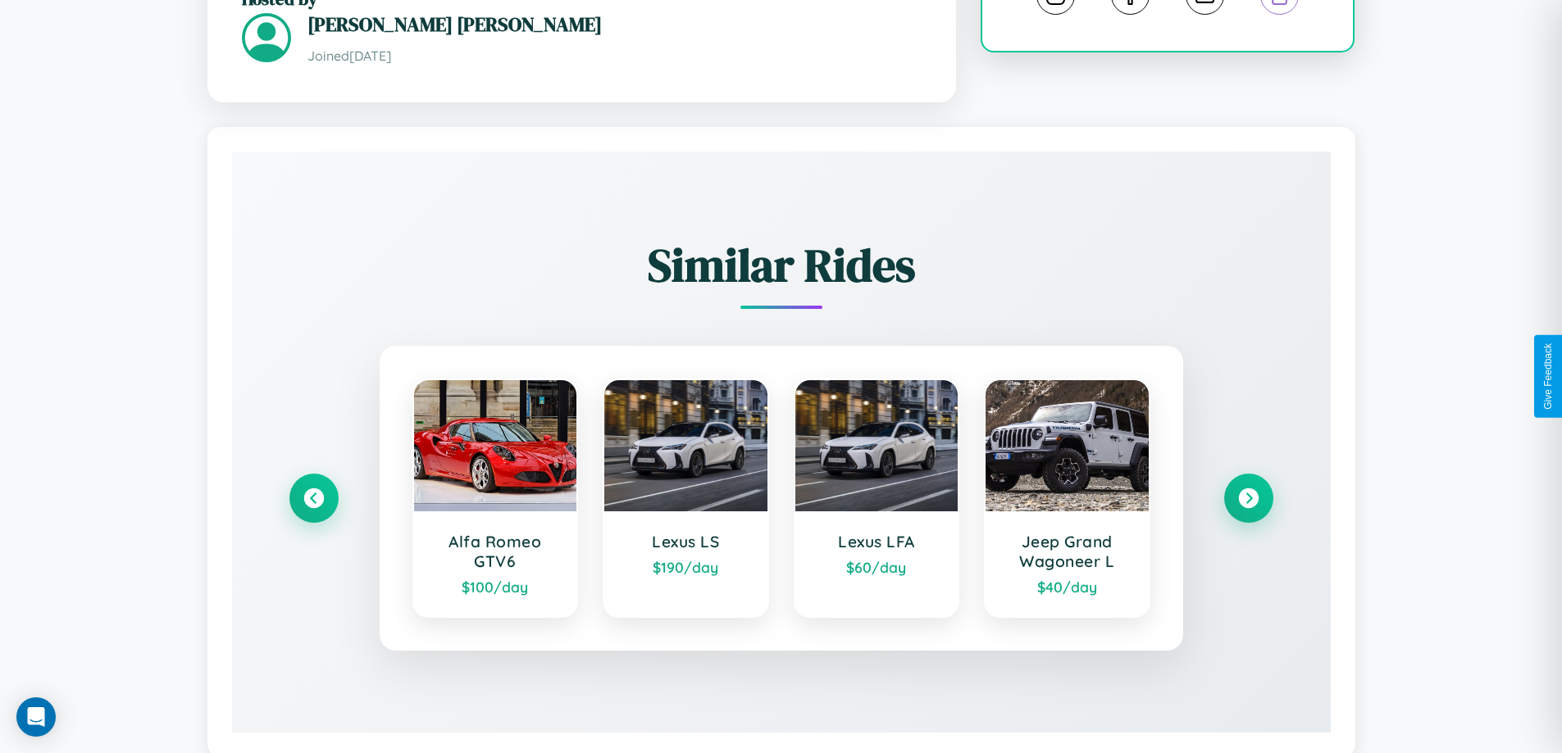
scroll to position [961, 0]
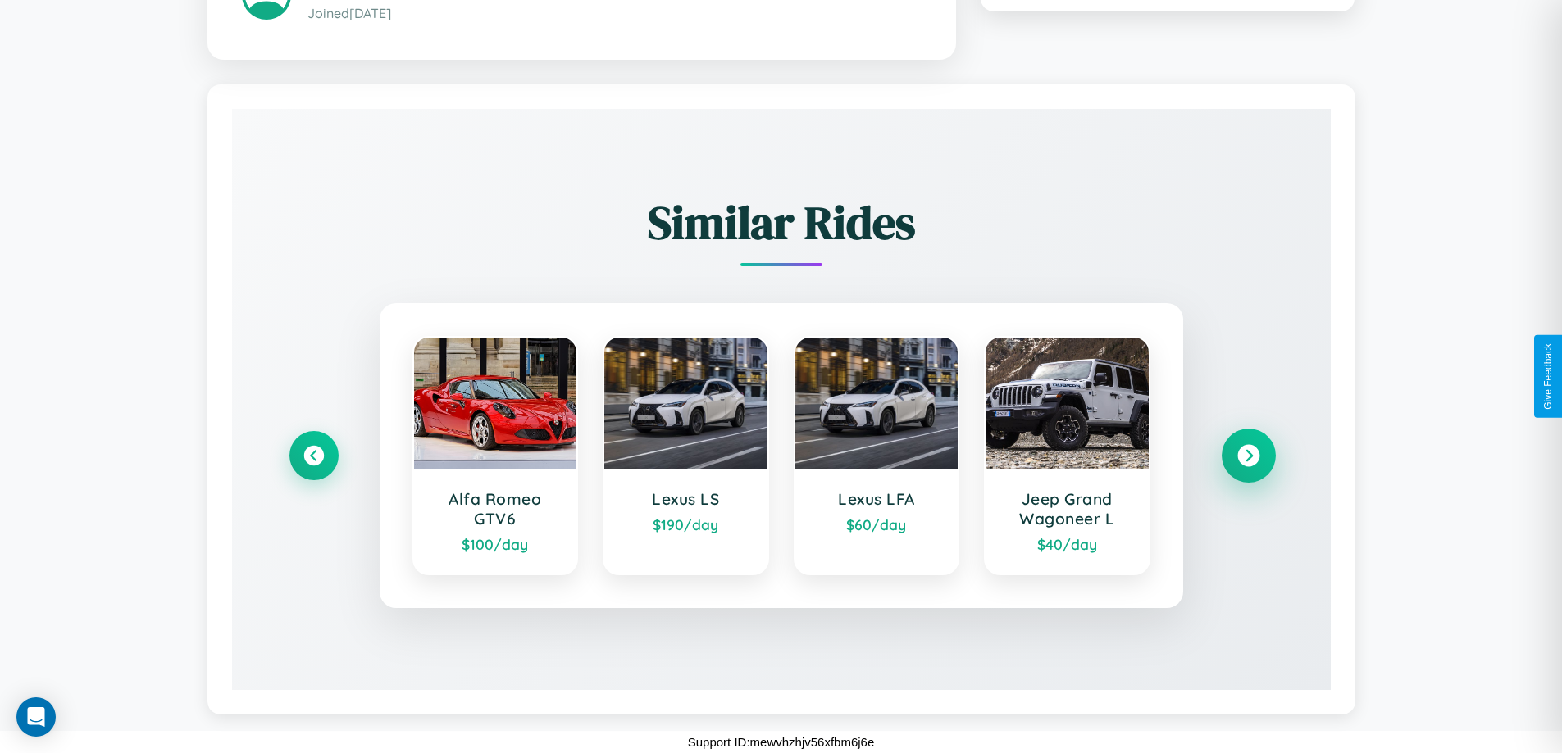
click at [1248, 455] on icon at bounding box center [1248, 455] width 22 height 22
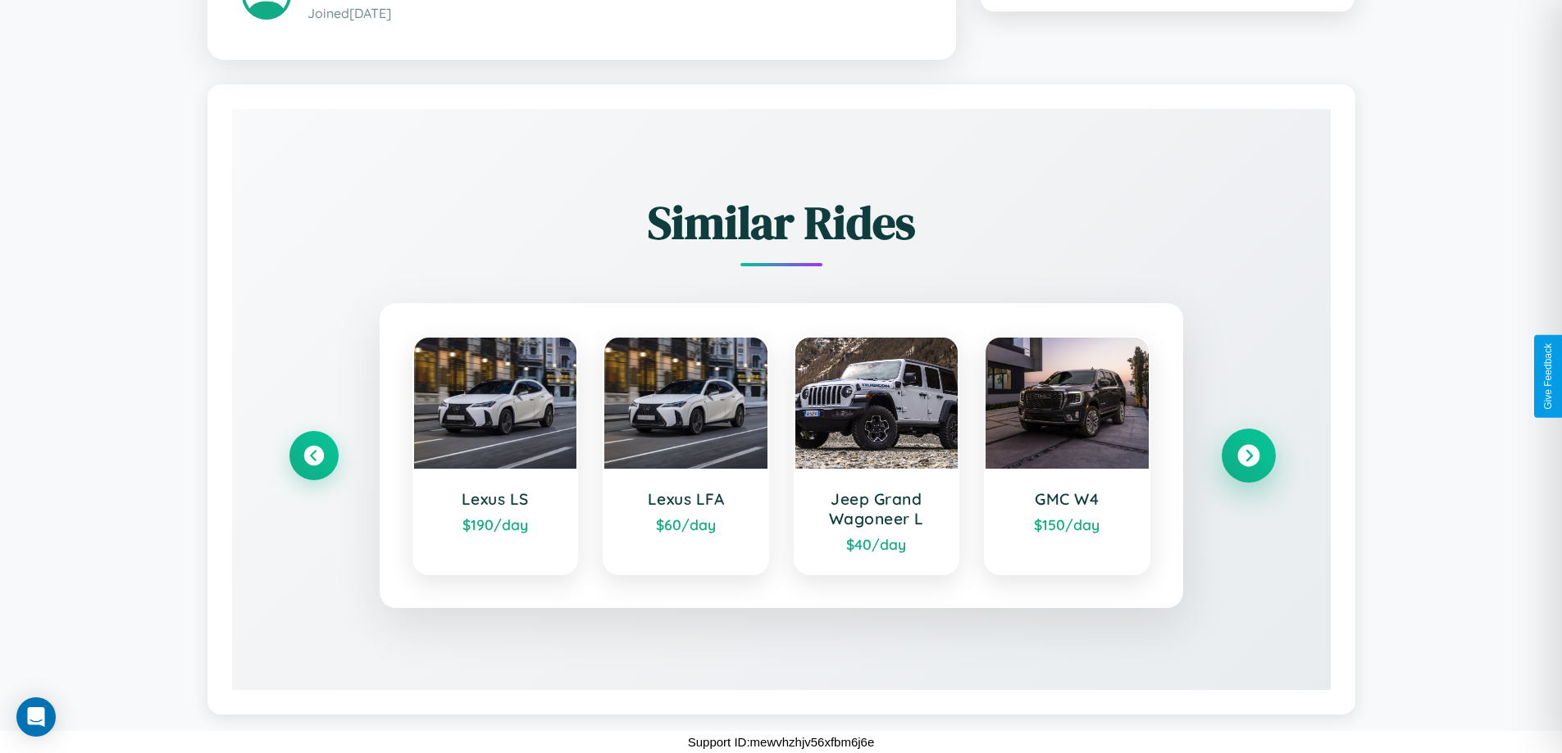
click at [1248, 455] on icon at bounding box center [1248, 455] width 22 height 22
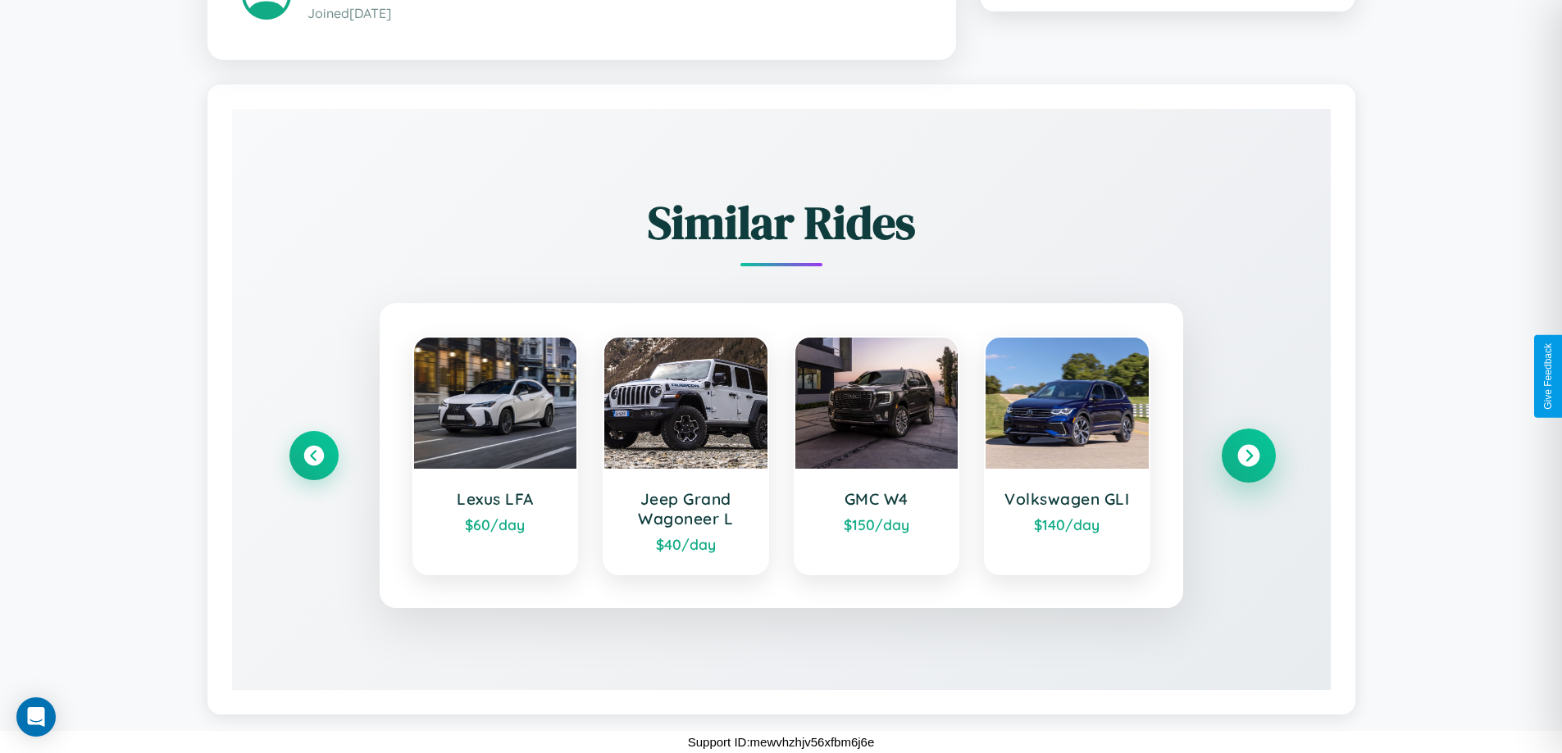
click at [1248, 455] on icon at bounding box center [1248, 455] width 22 height 22
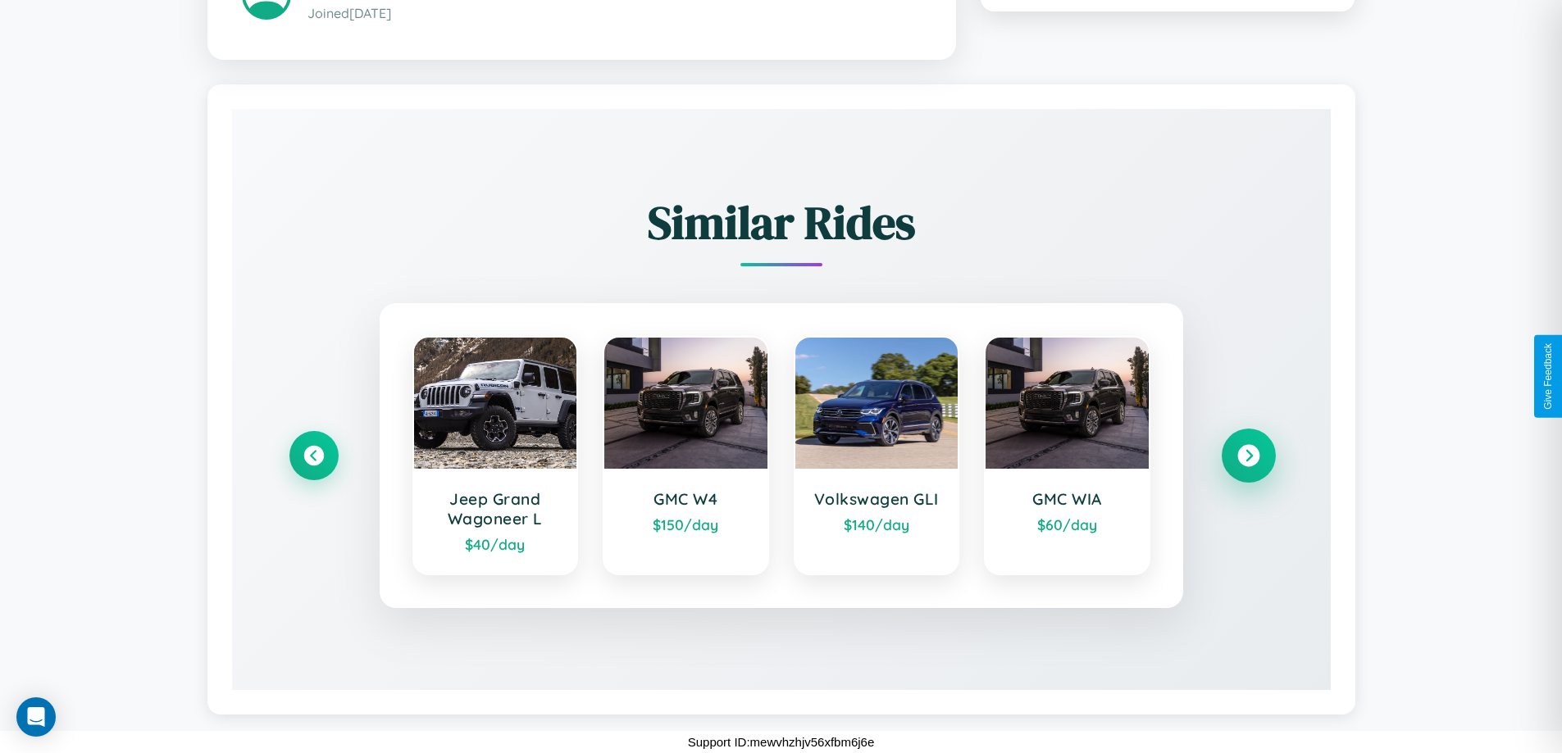
click at [1248, 455] on icon at bounding box center [1248, 455] width 22 height 22
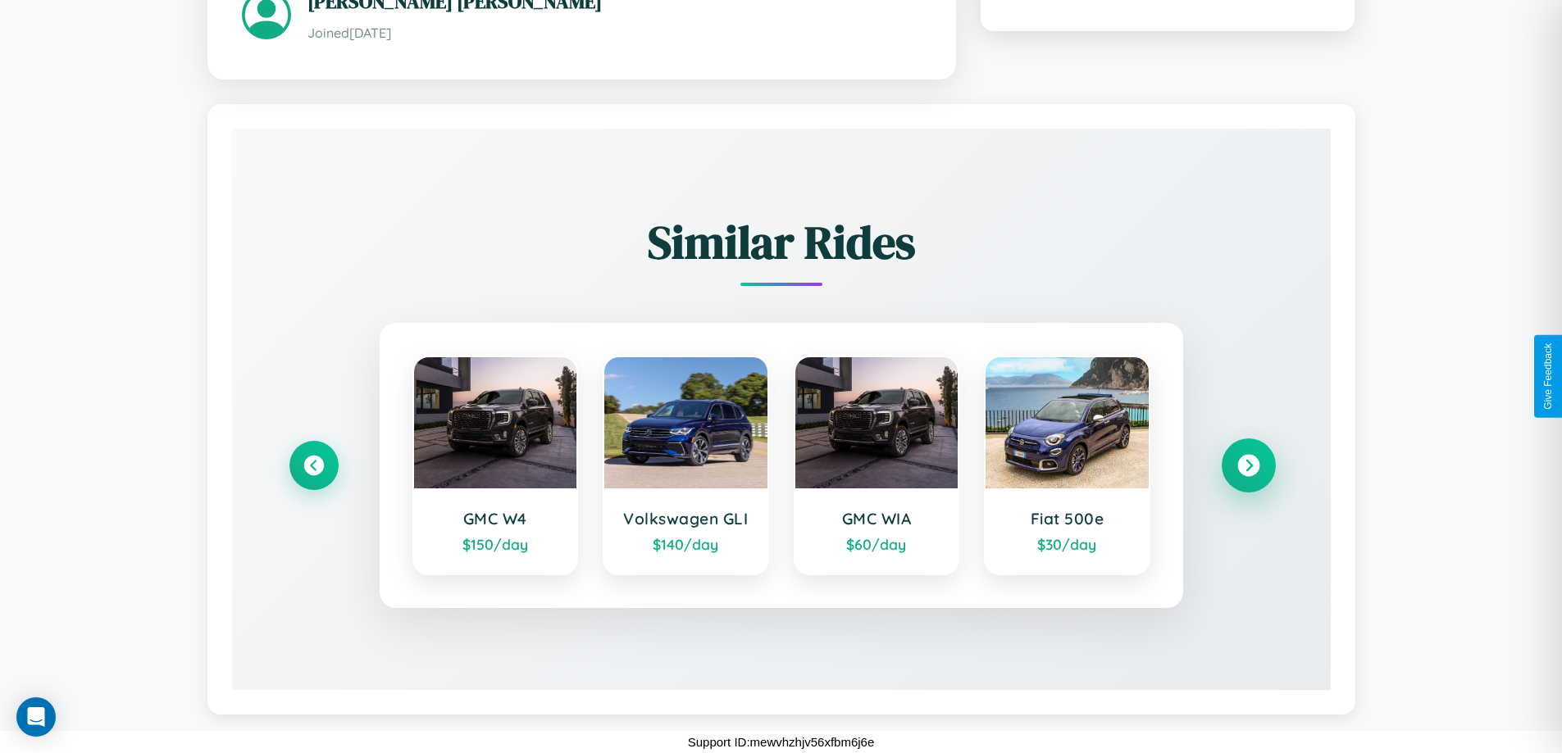
click at [1248, 465] on icon at bounding box center [1248, 465] width 22 height 22
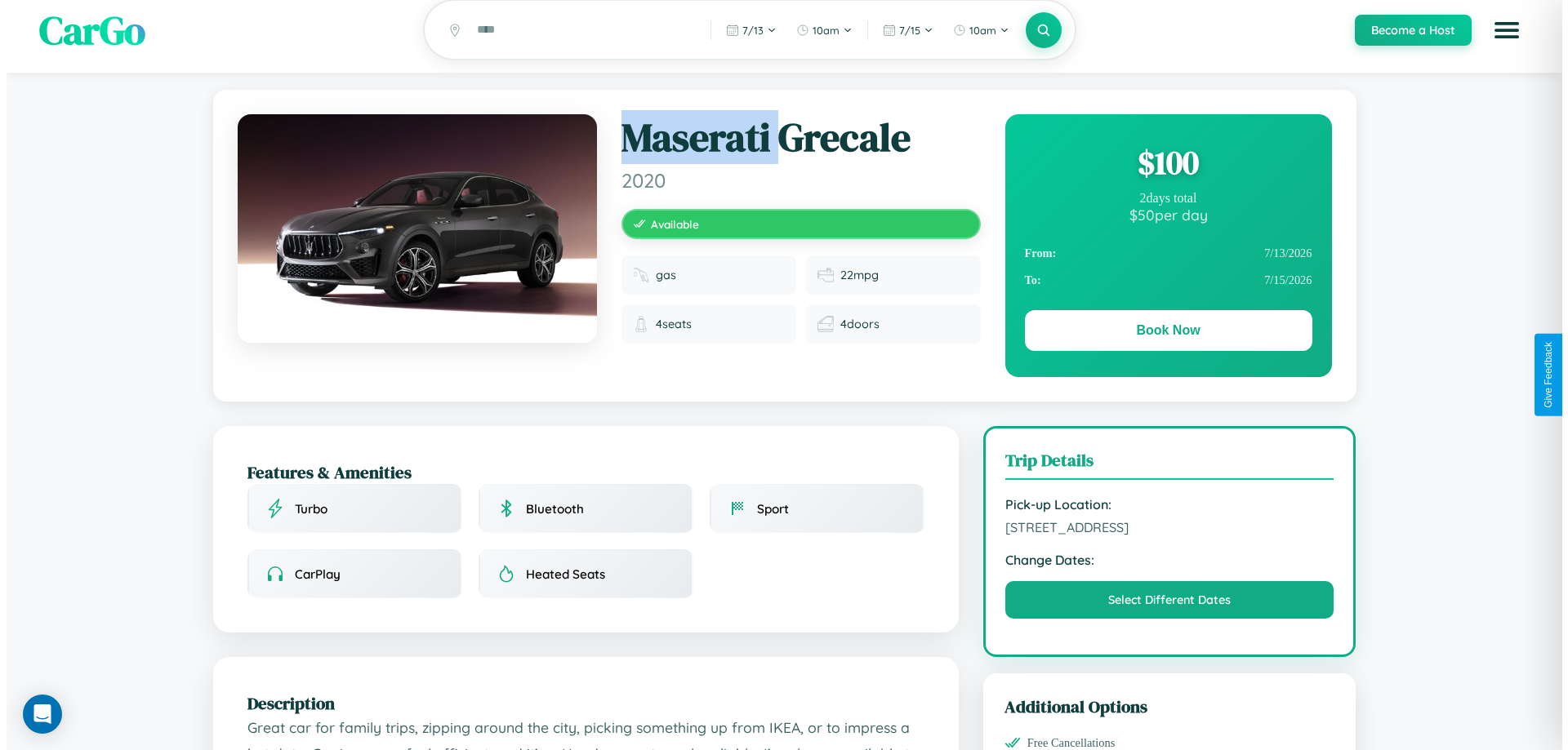
scroll to position [0, 0]
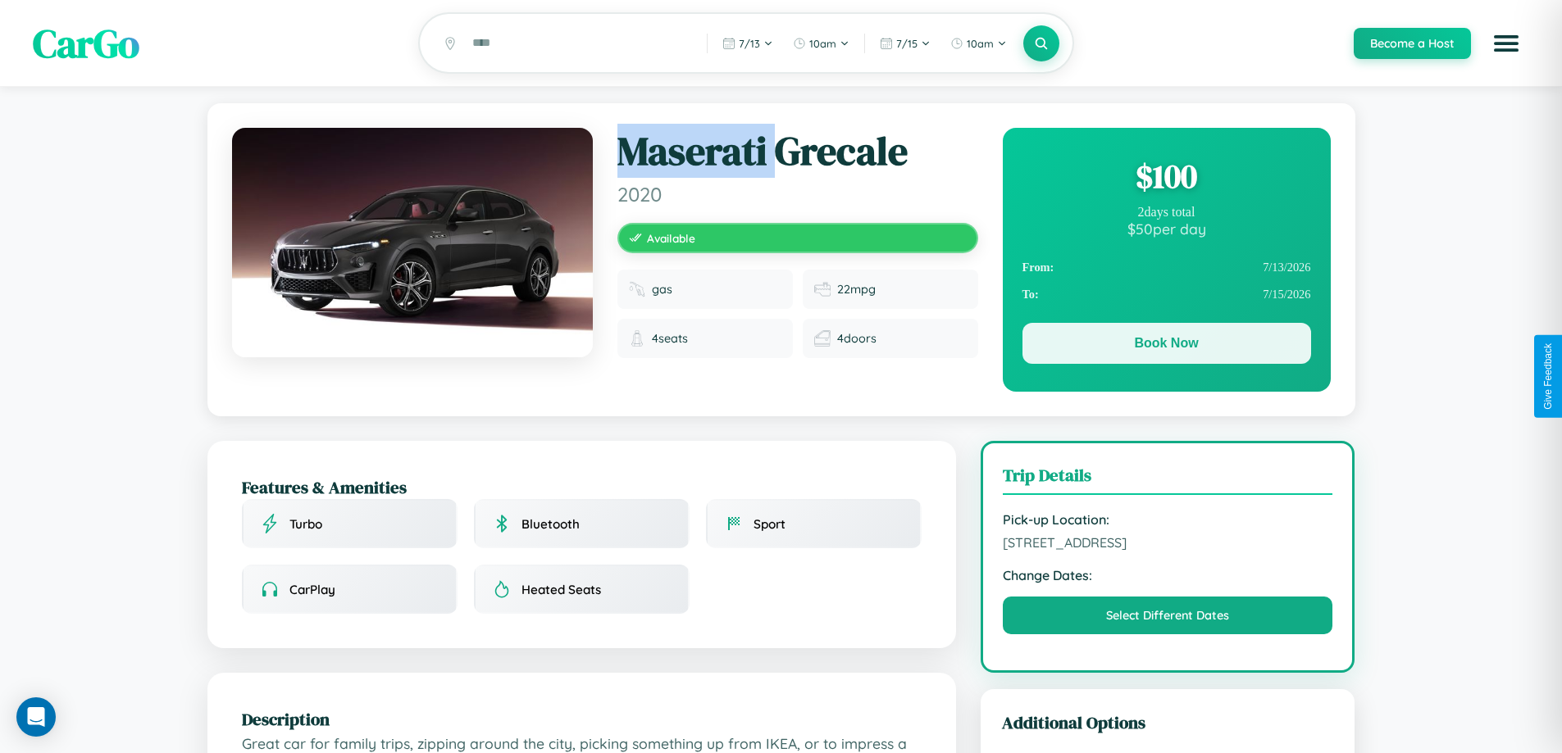
click at [1166, 346] on button "Book Now" at bounding box center [1166, 343] width 289 height 41
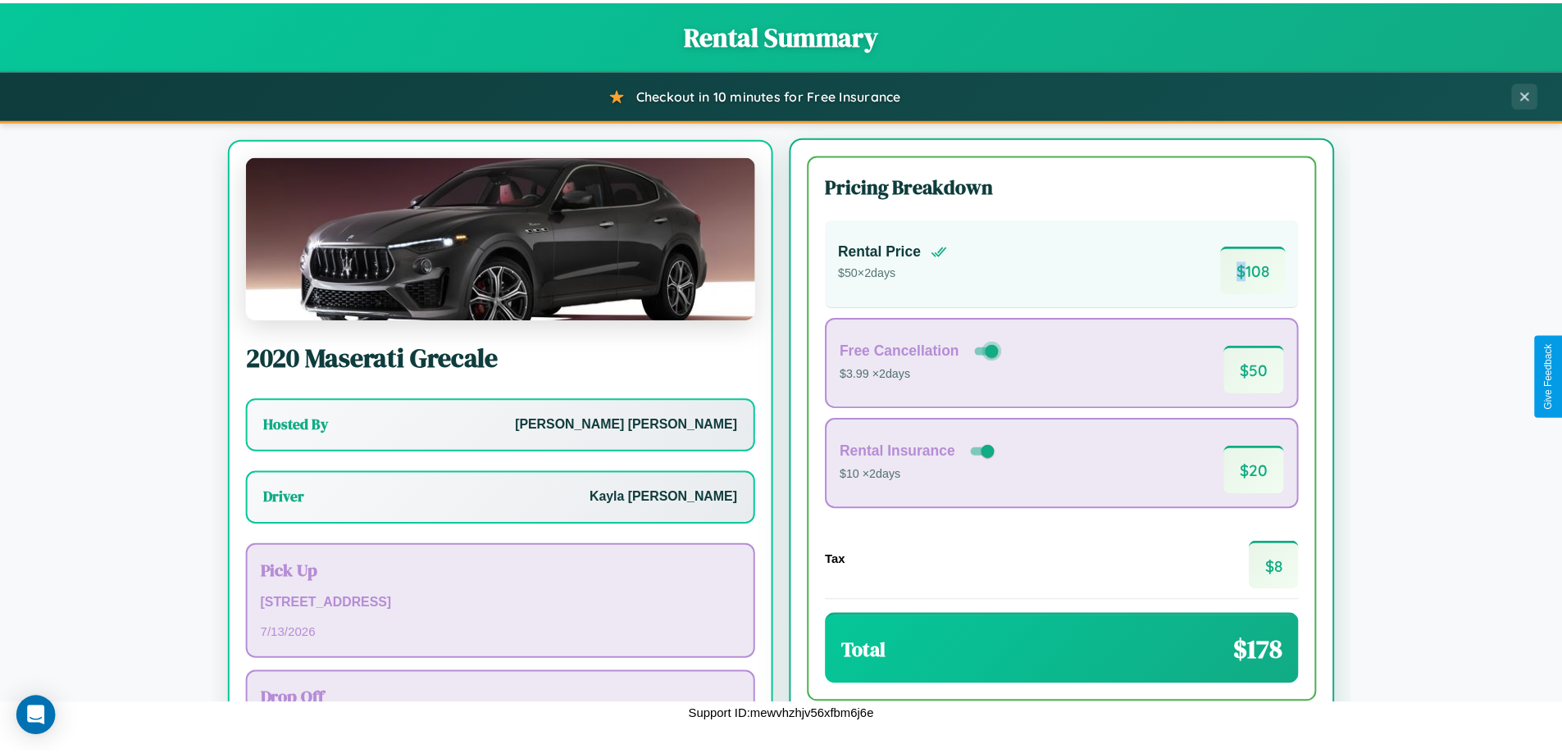
scroll to position [76, 0]
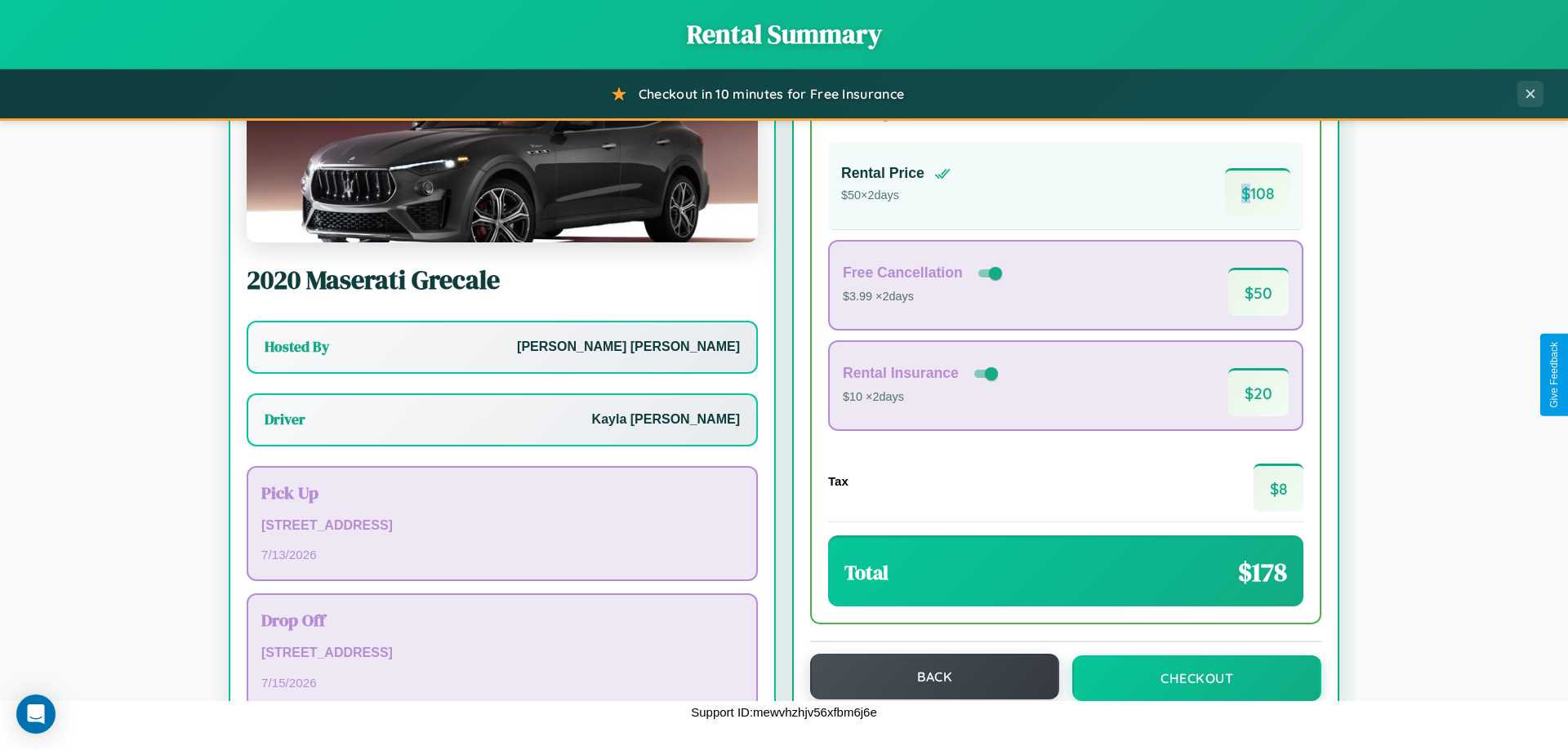
click at [926, 677] on button "Back" at bounding box center [934, 677] width 249 height 46
